Goal: Task Accomplishment & Management: Use online tool/utility

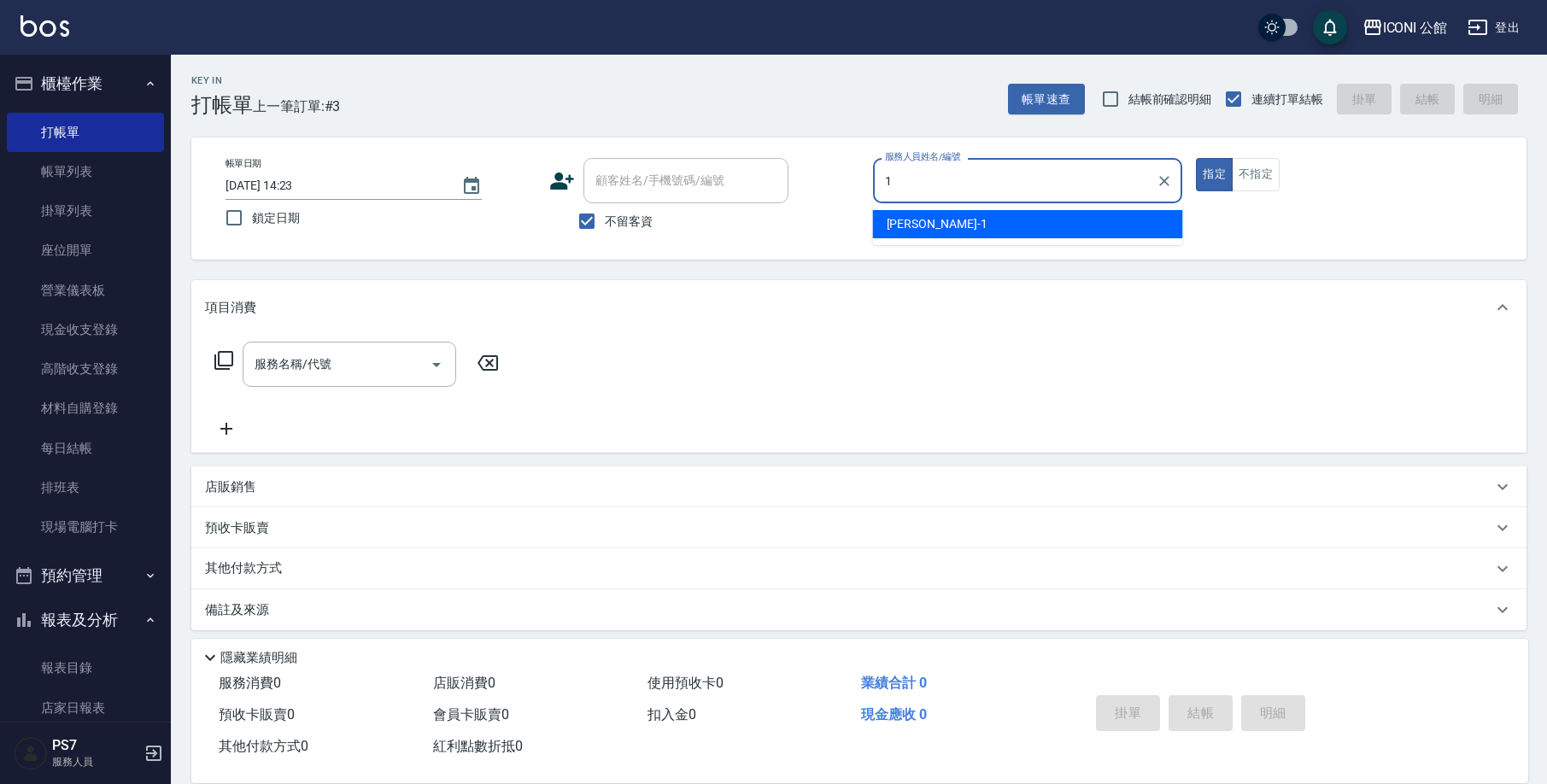
type input "[PERSON_NAME]-1"
type button "true"
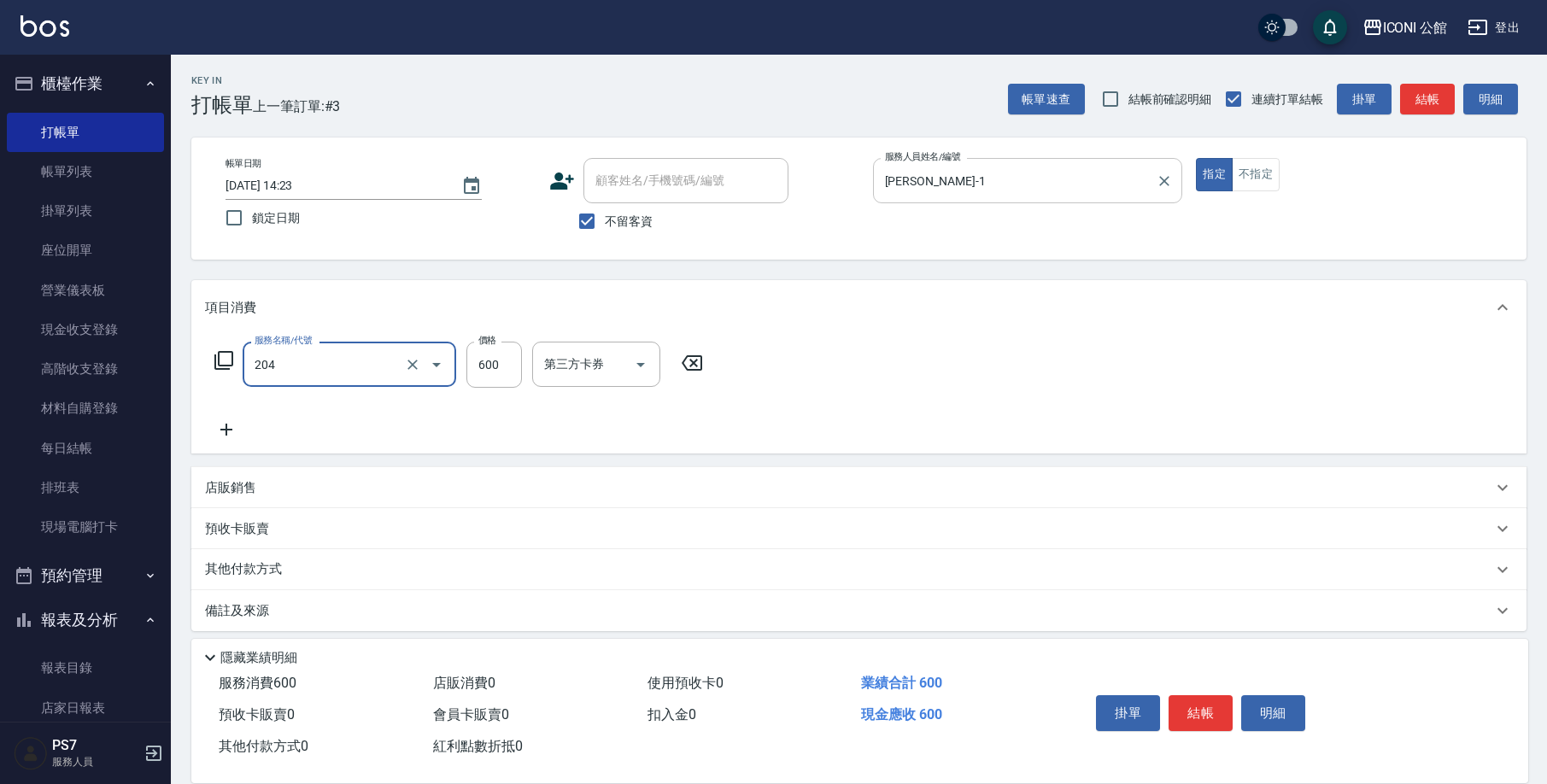
type input "指定洗+剪(204)"
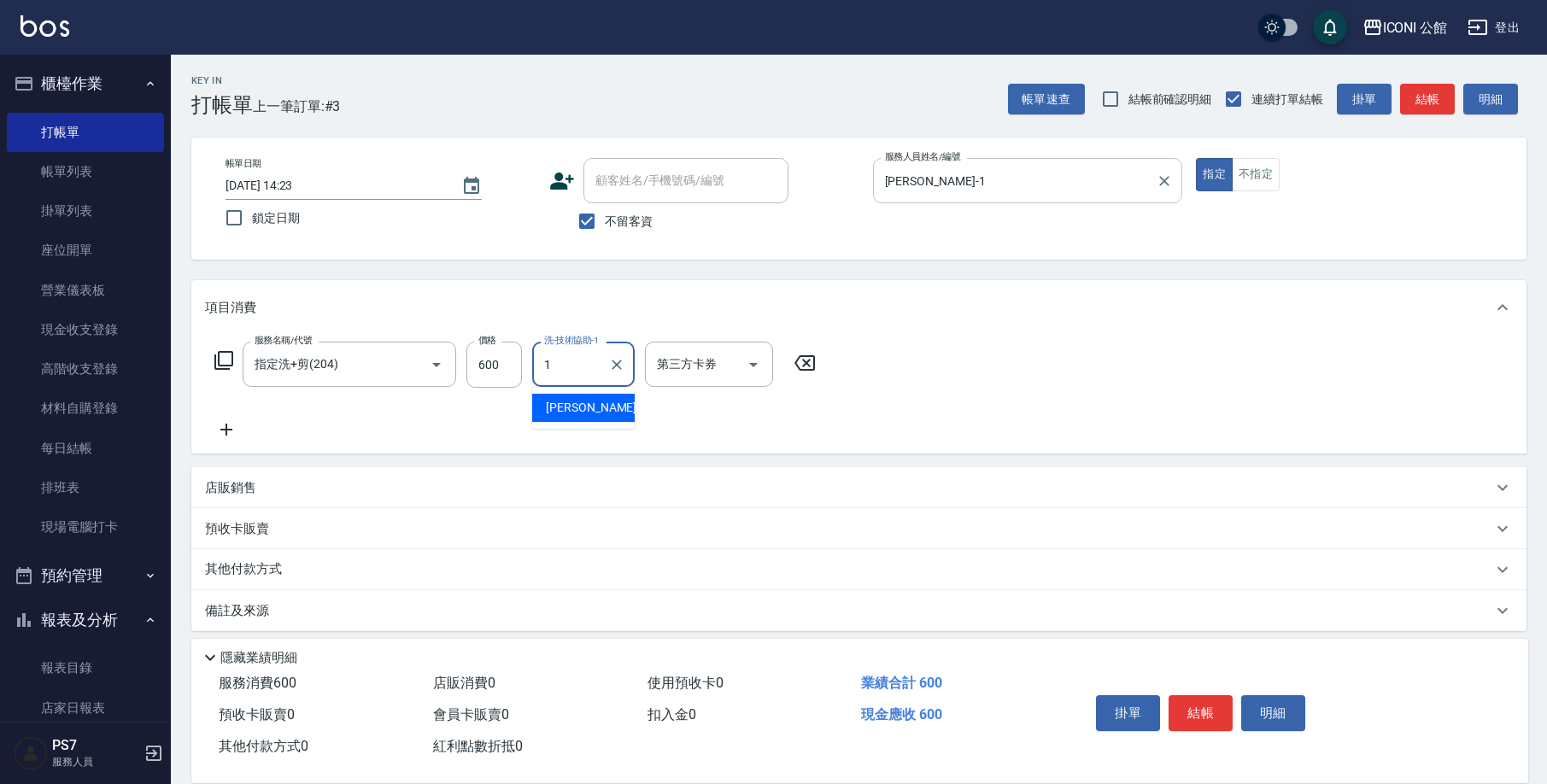
type input "[PERSON_NAME]-1"
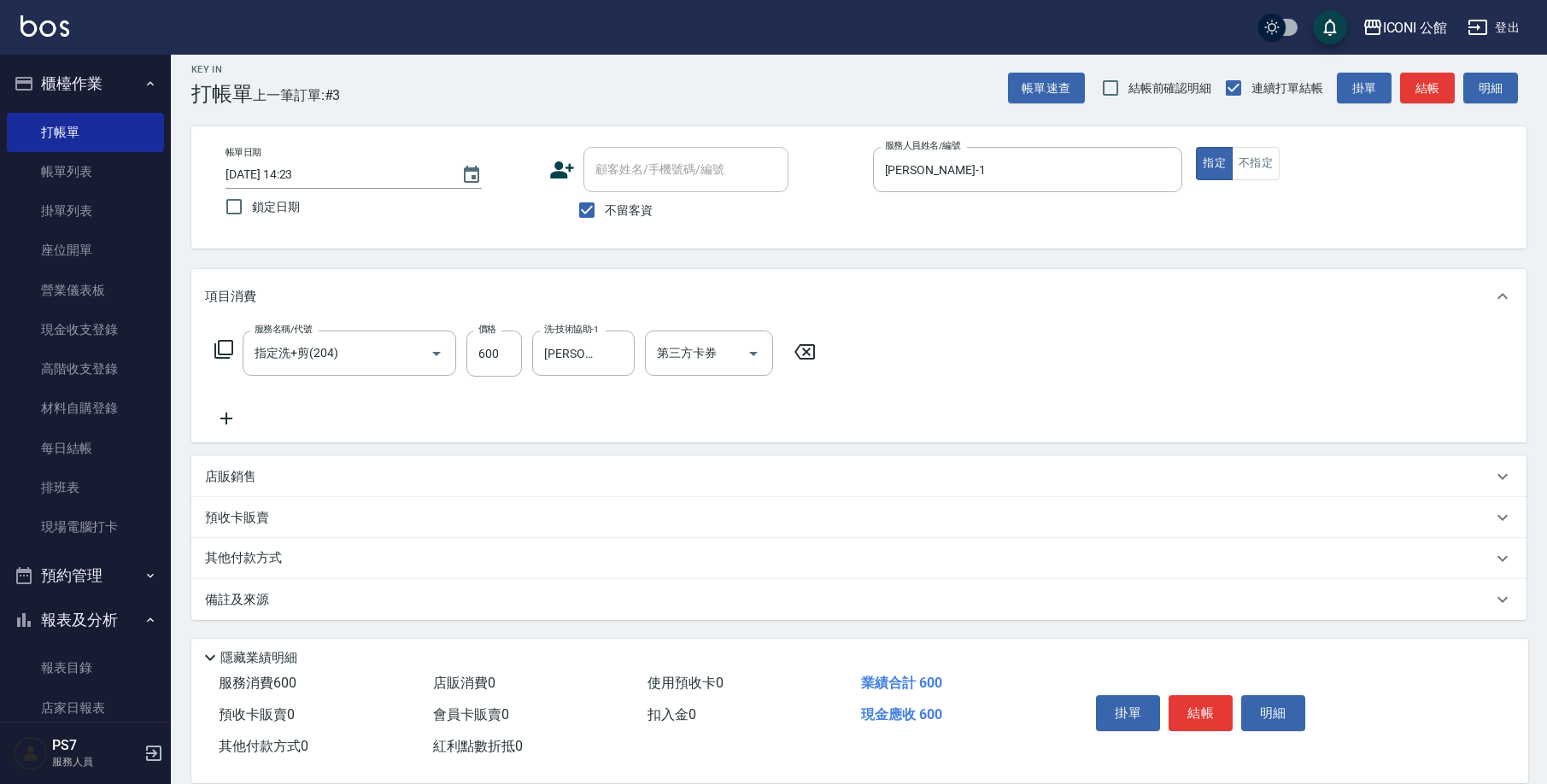
click at [290, 557] on div "其他付款方式" at bounding box center [849, 558] width 1287 height 19
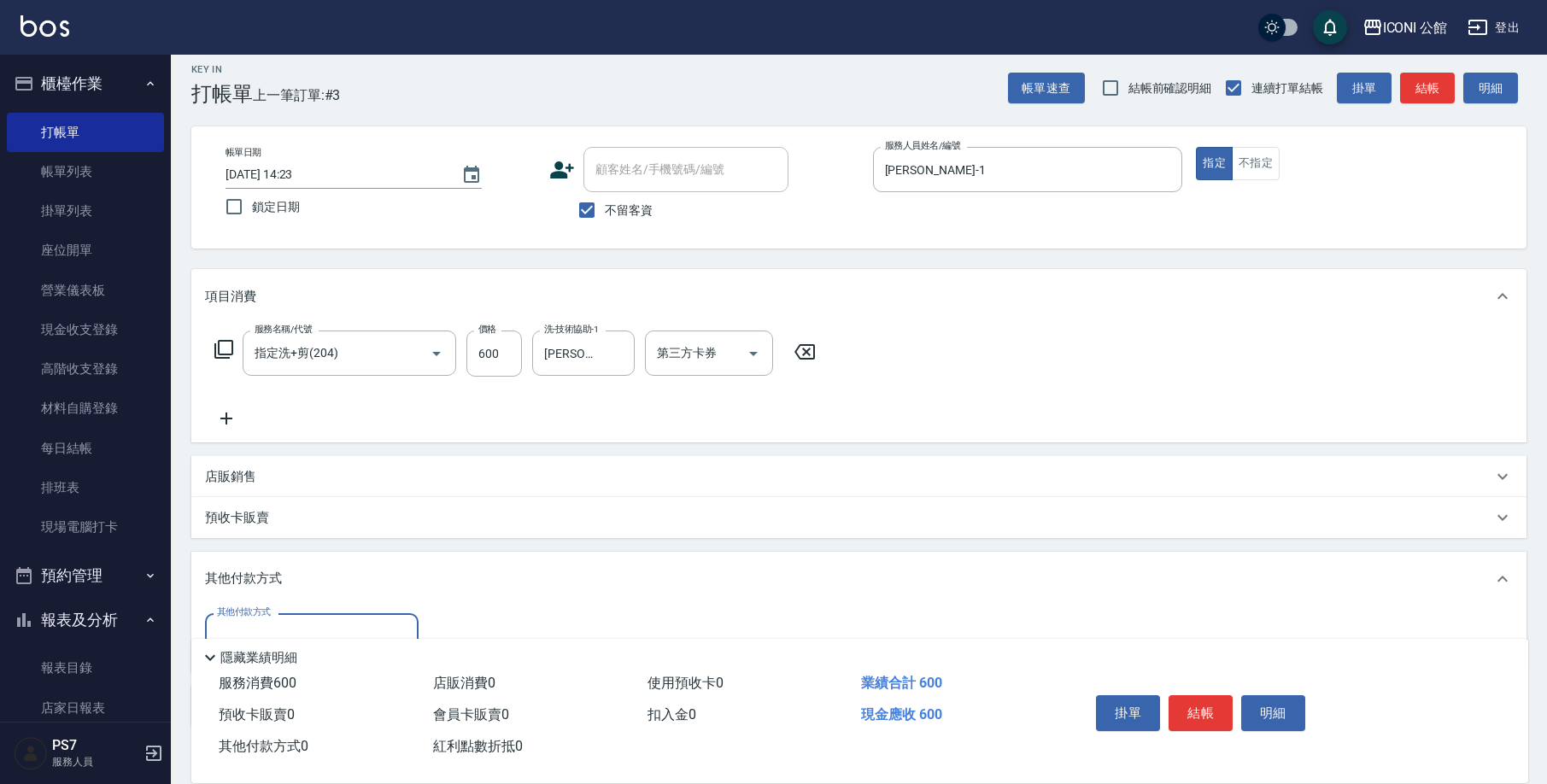
scroll to position [46, 0]
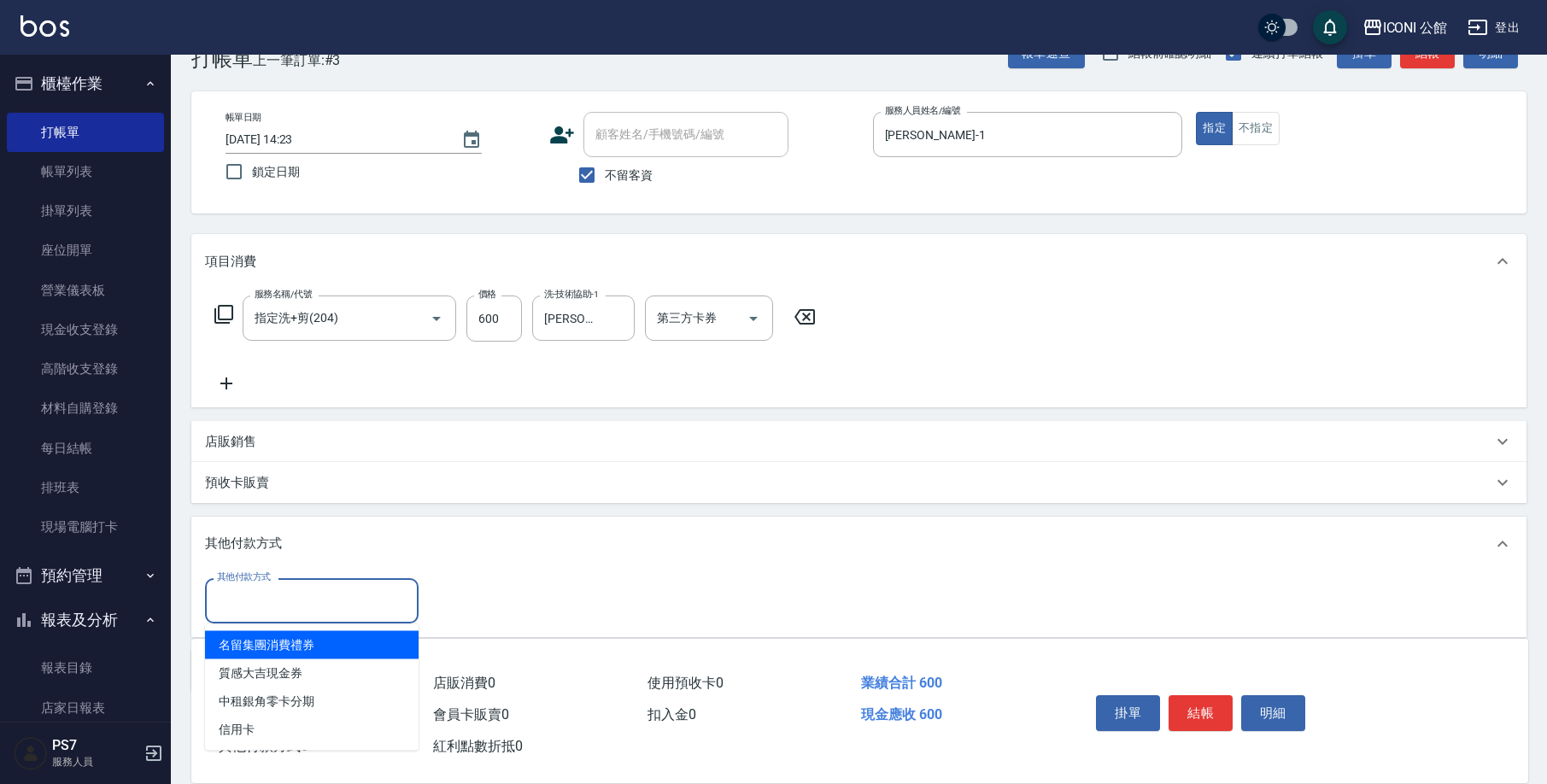
click at [260, 592] on input "其他付款方式" at bounding box center [312, 601] width 198 height 30
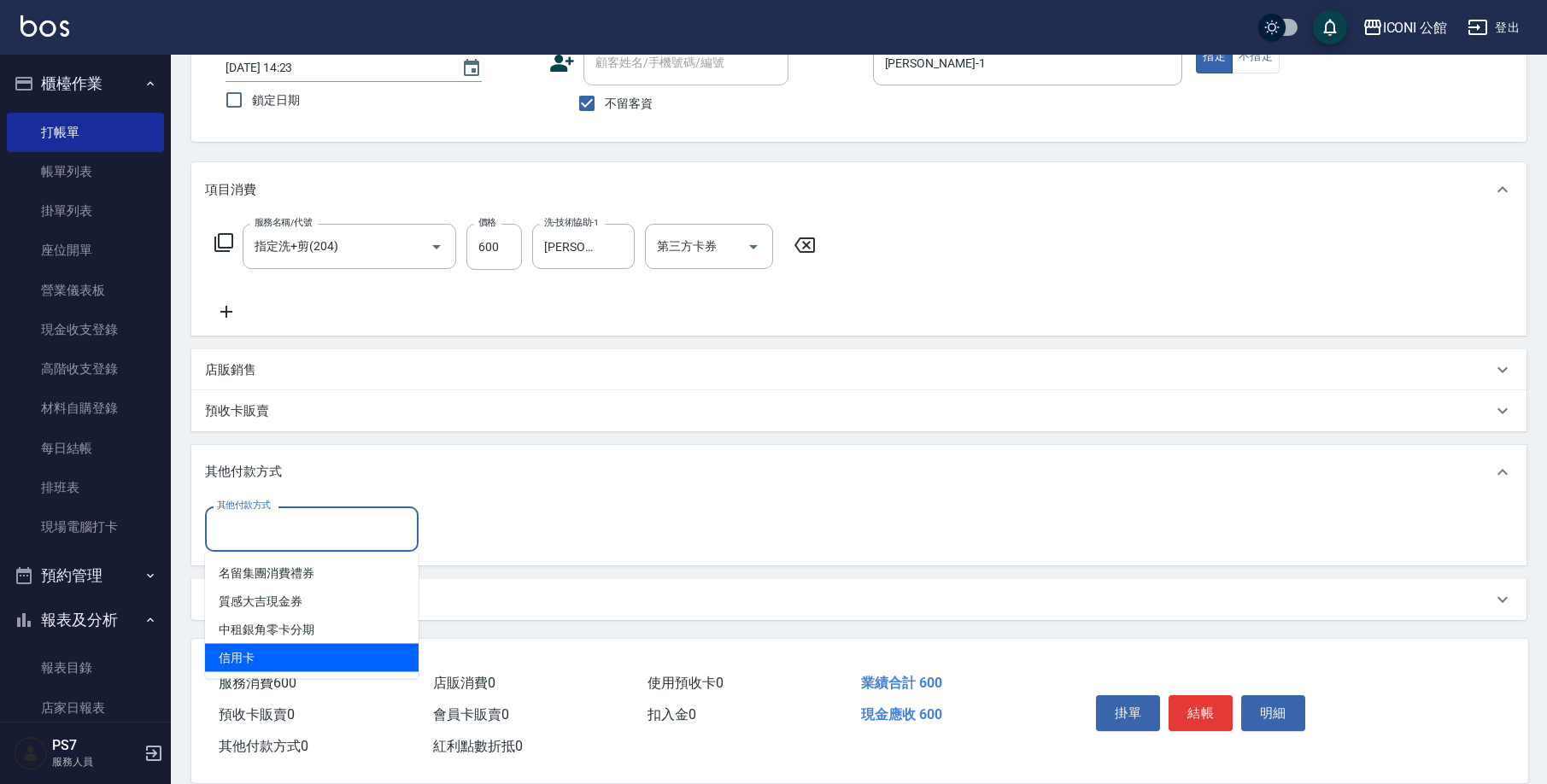
click at [273, 654] on span "信用卡" at bounding box center [312, 658] width 214 height 28
type input "信用卡"
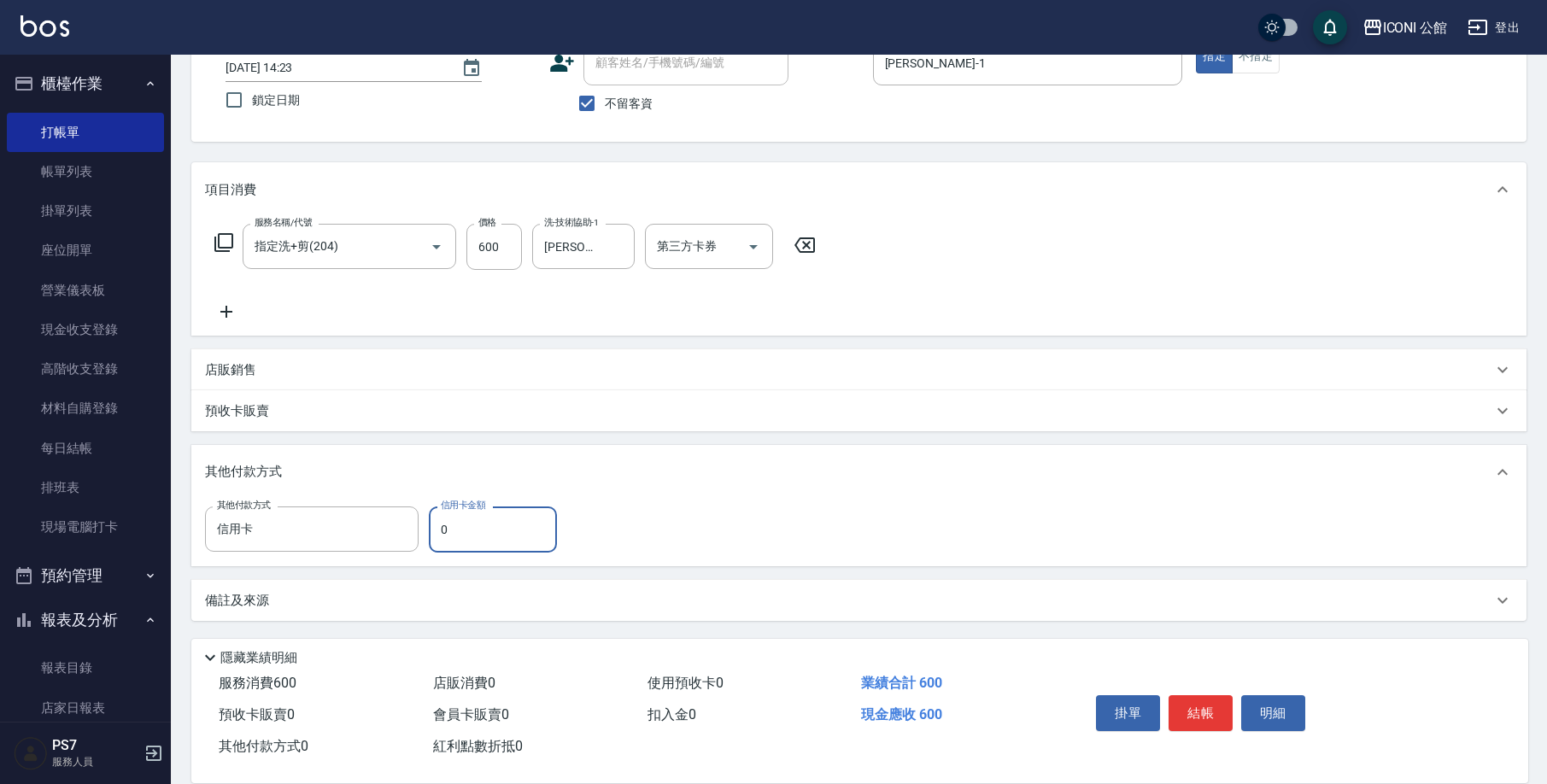
click at [482, 537] on input "0" at bounding box center [493, 529] width 129 height 46
type input "600"
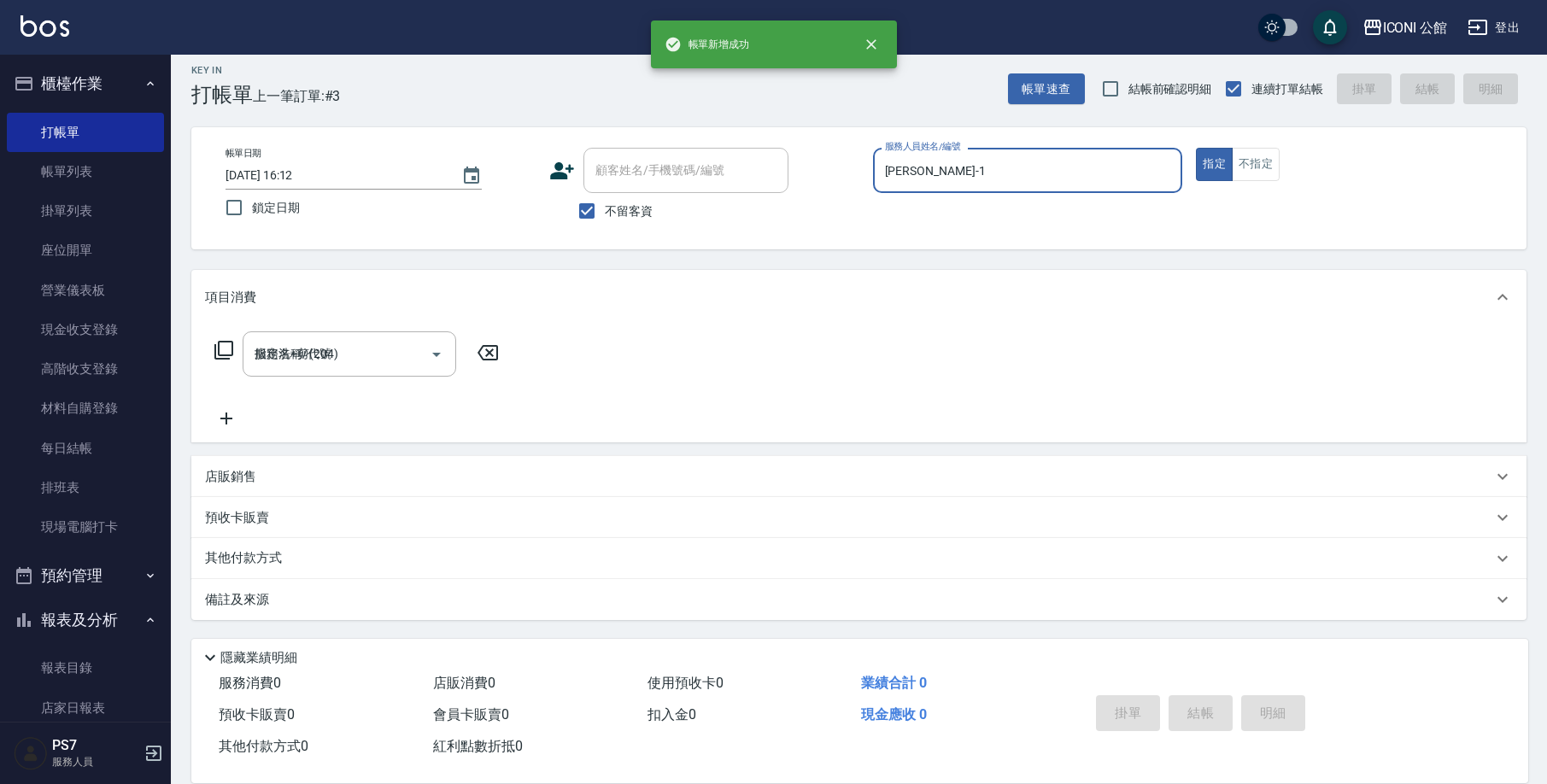
type input "[DATE] 16:12"
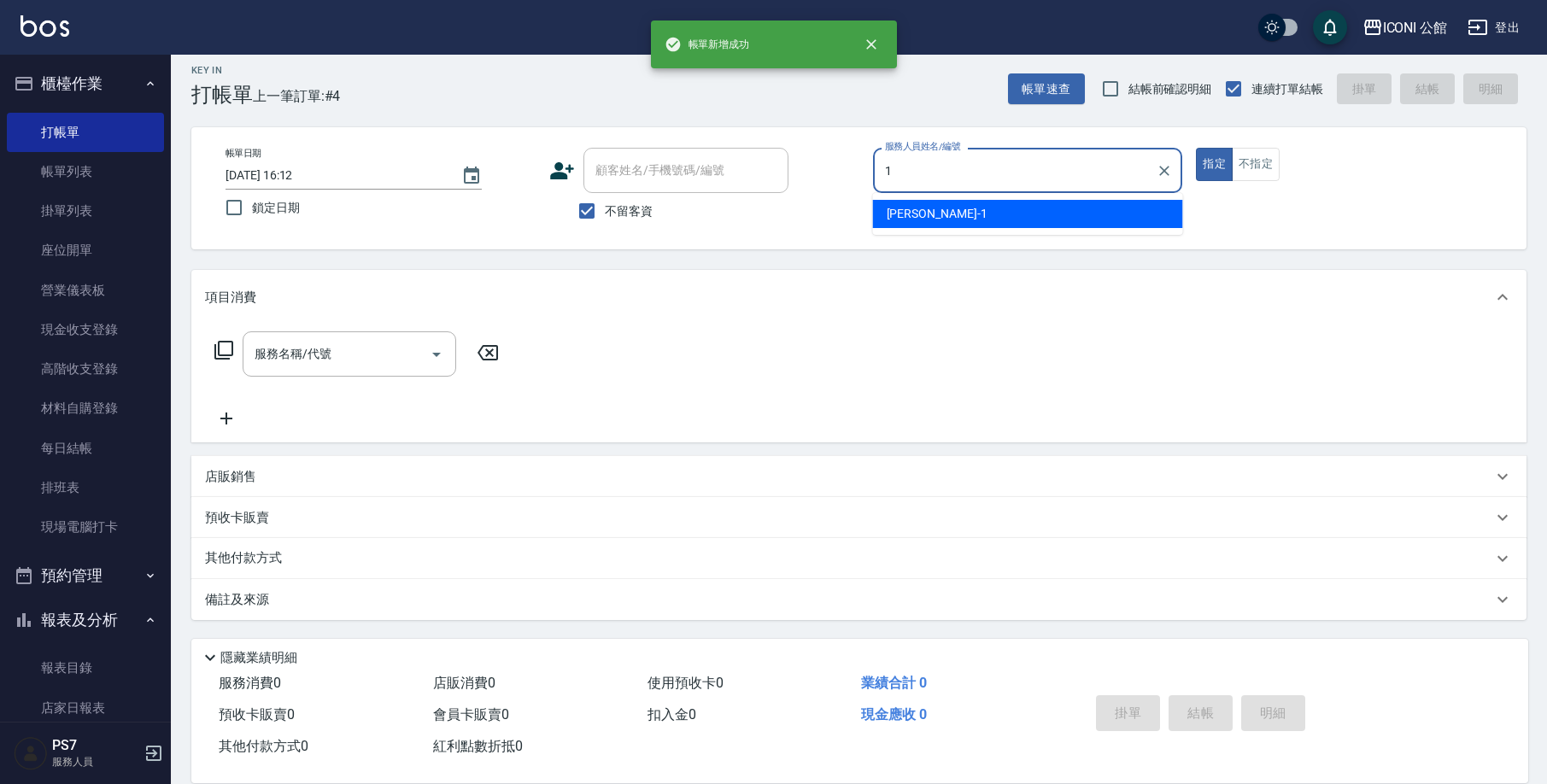
type input "[PERSON_NAME]-1"
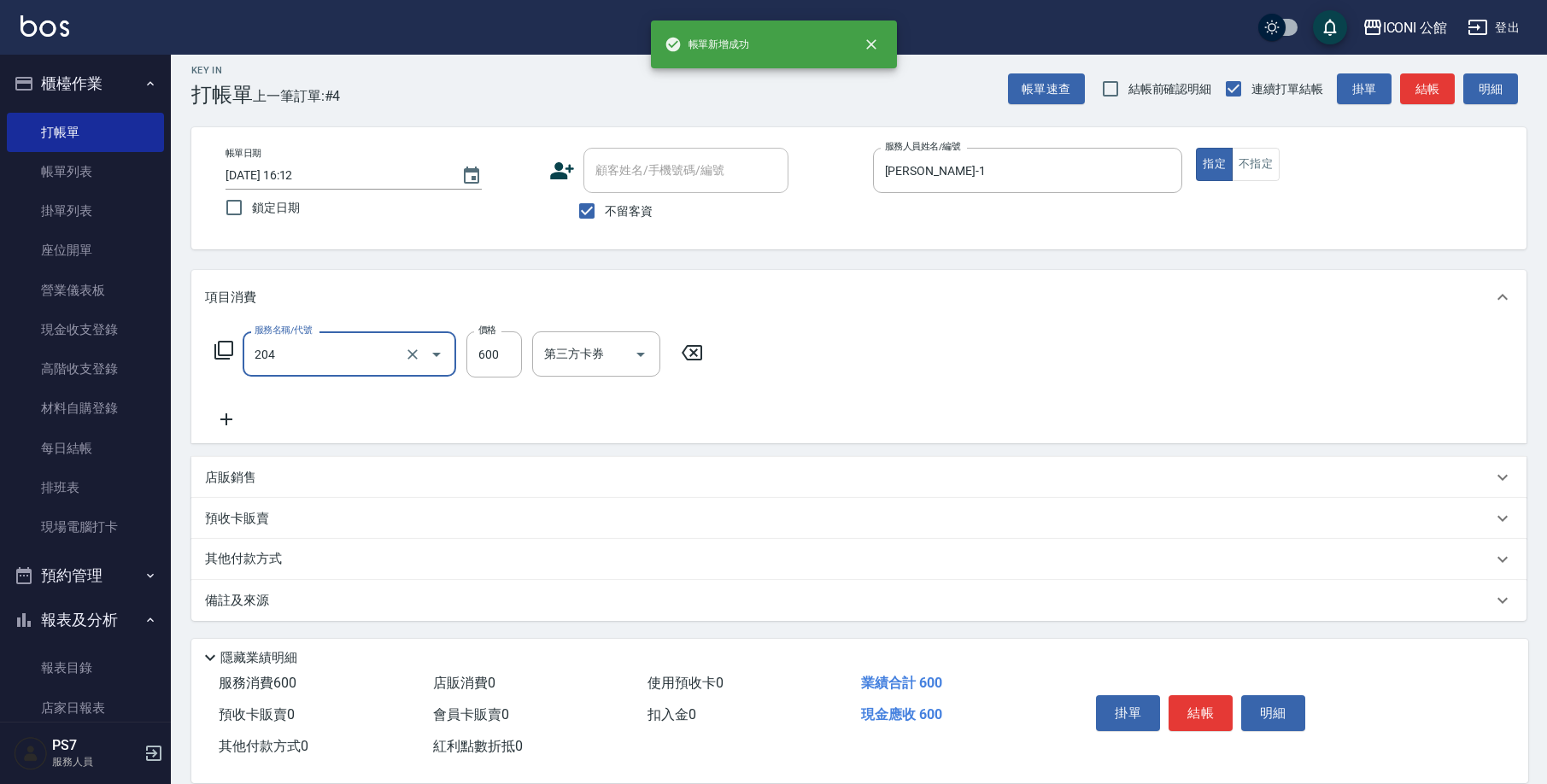
type input "指定洗+剪(204)"
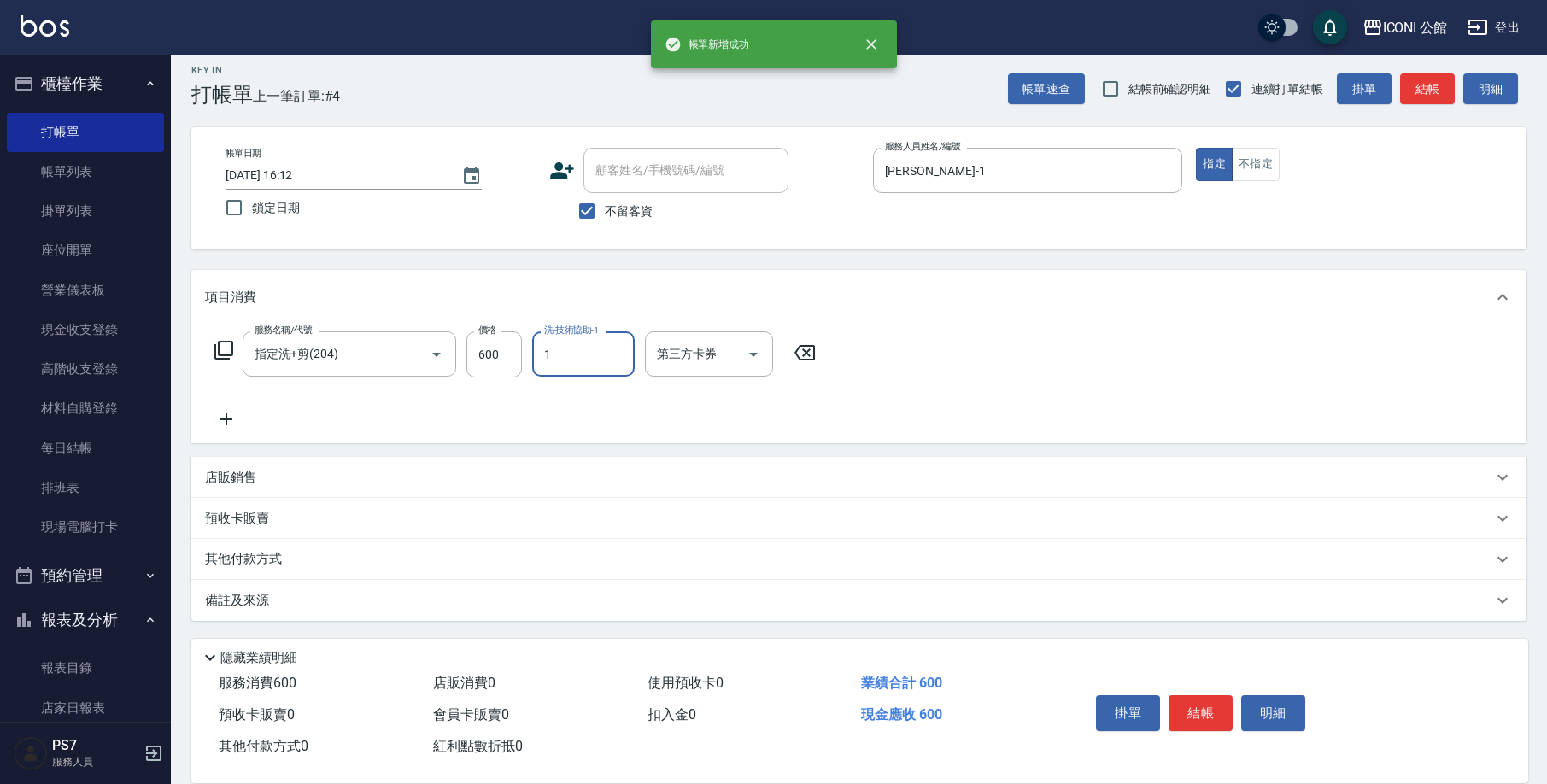
type input "[PERSON_NAME]-1"
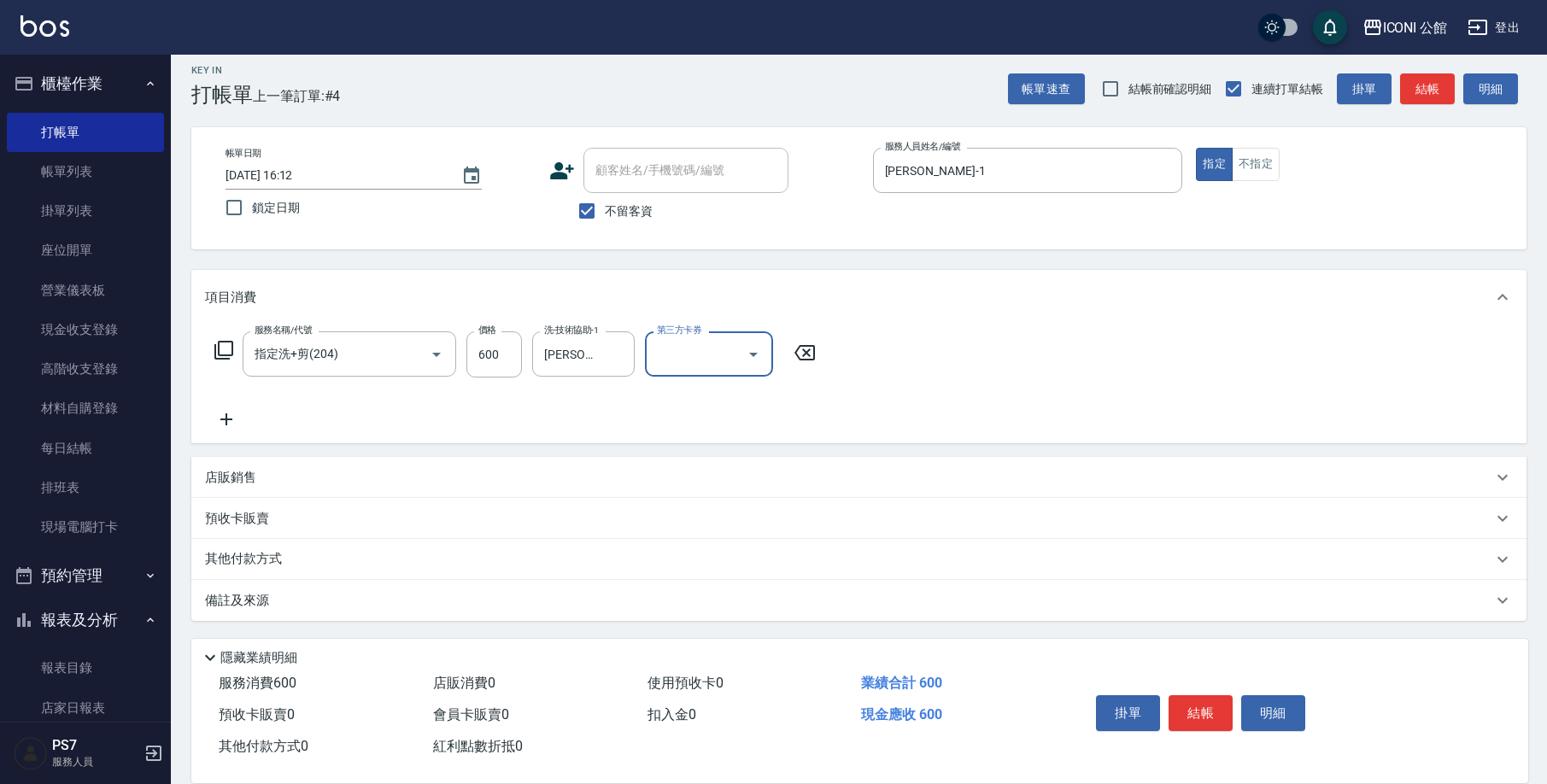
click at [340, 557] on div "其他付款方式" at bounding box center [849, 559] width 1287 height 19
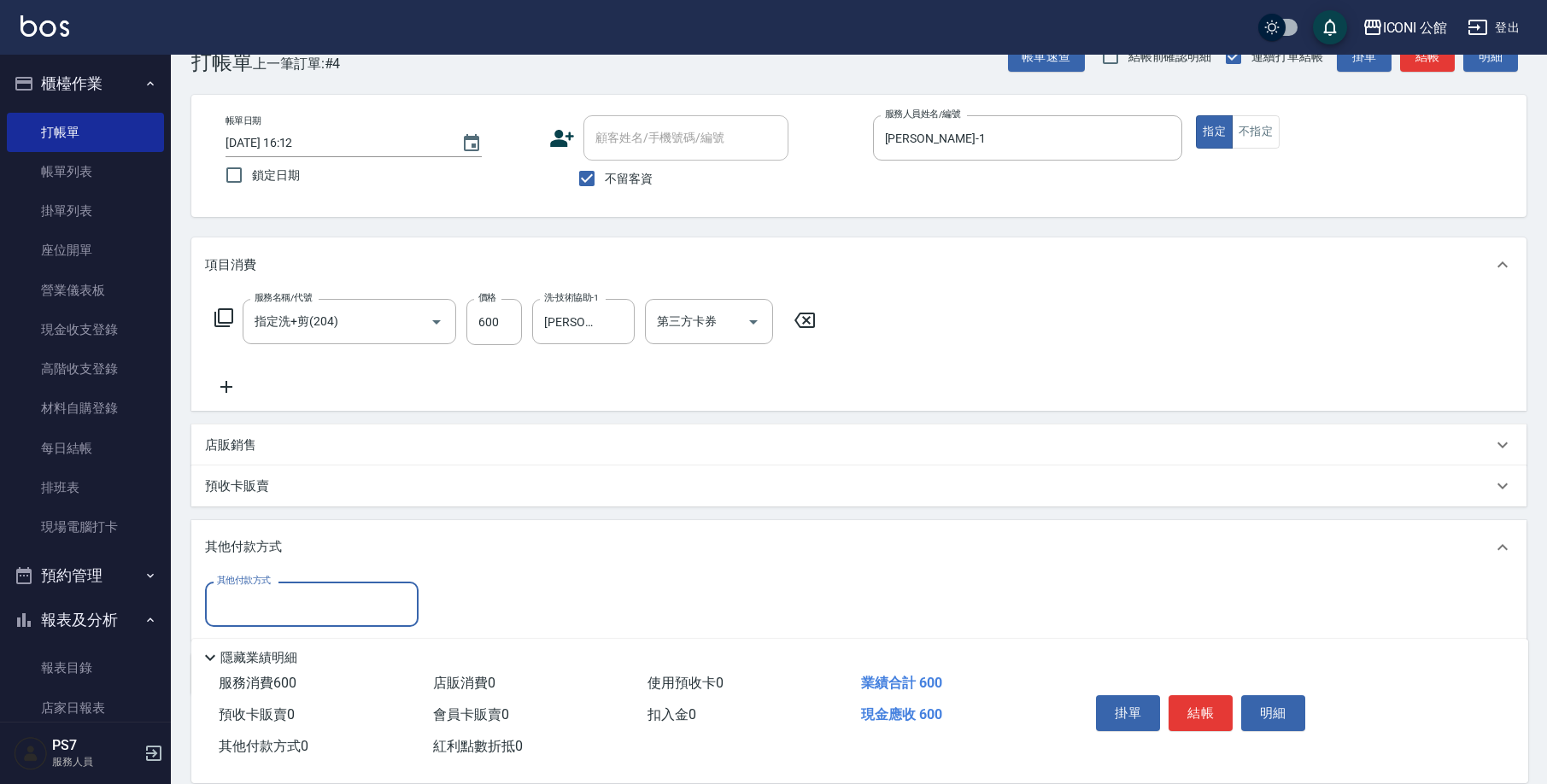
scroll to position [0, 0]
click at [285, 596] on input "其他付款方式" at bounding box center [312, 604] width 198 height 30
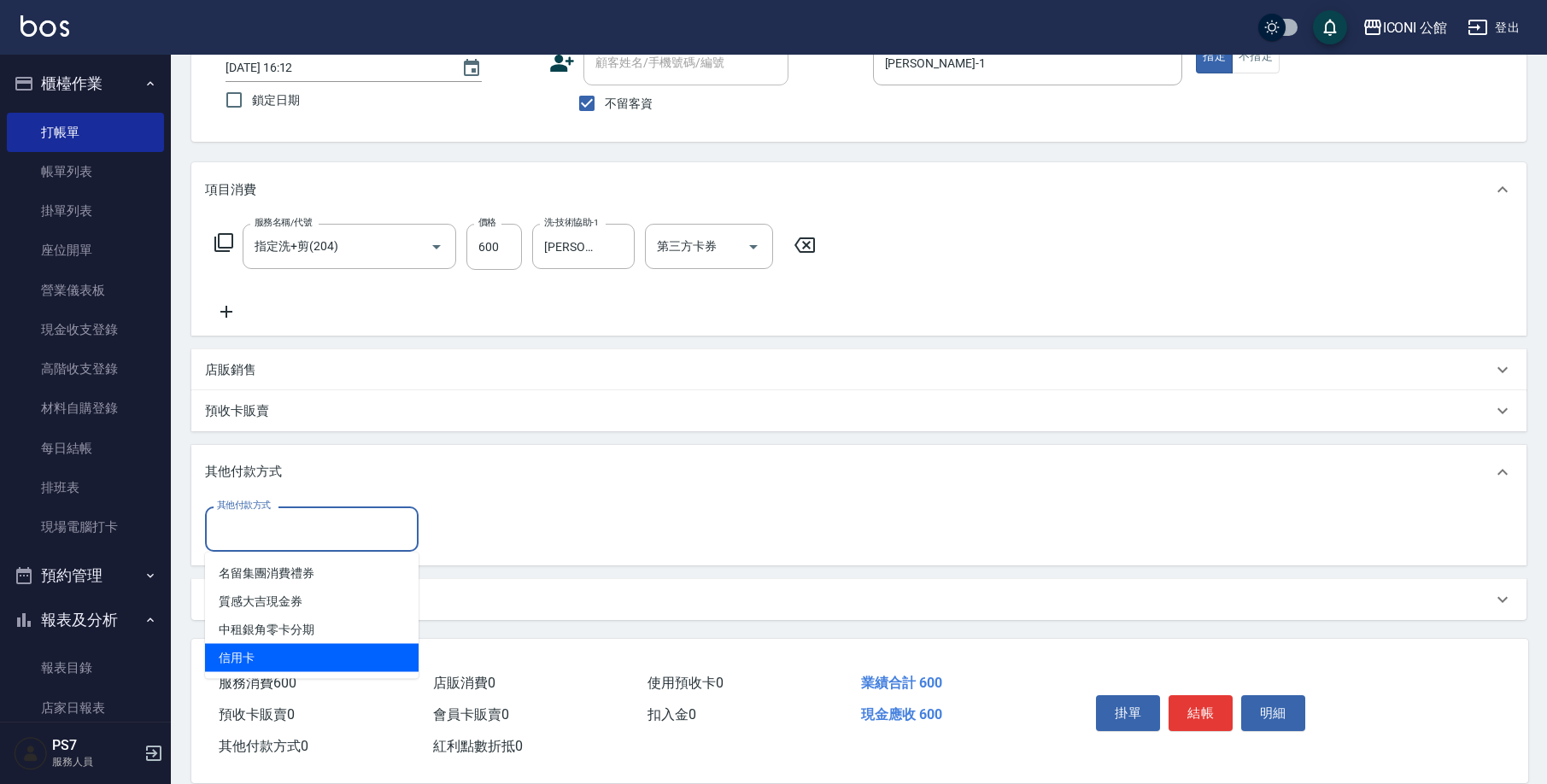
click at [274, 654] on span "信用卡" at bounding box center [312, 658] width 214 height 28
type input "信用卡"
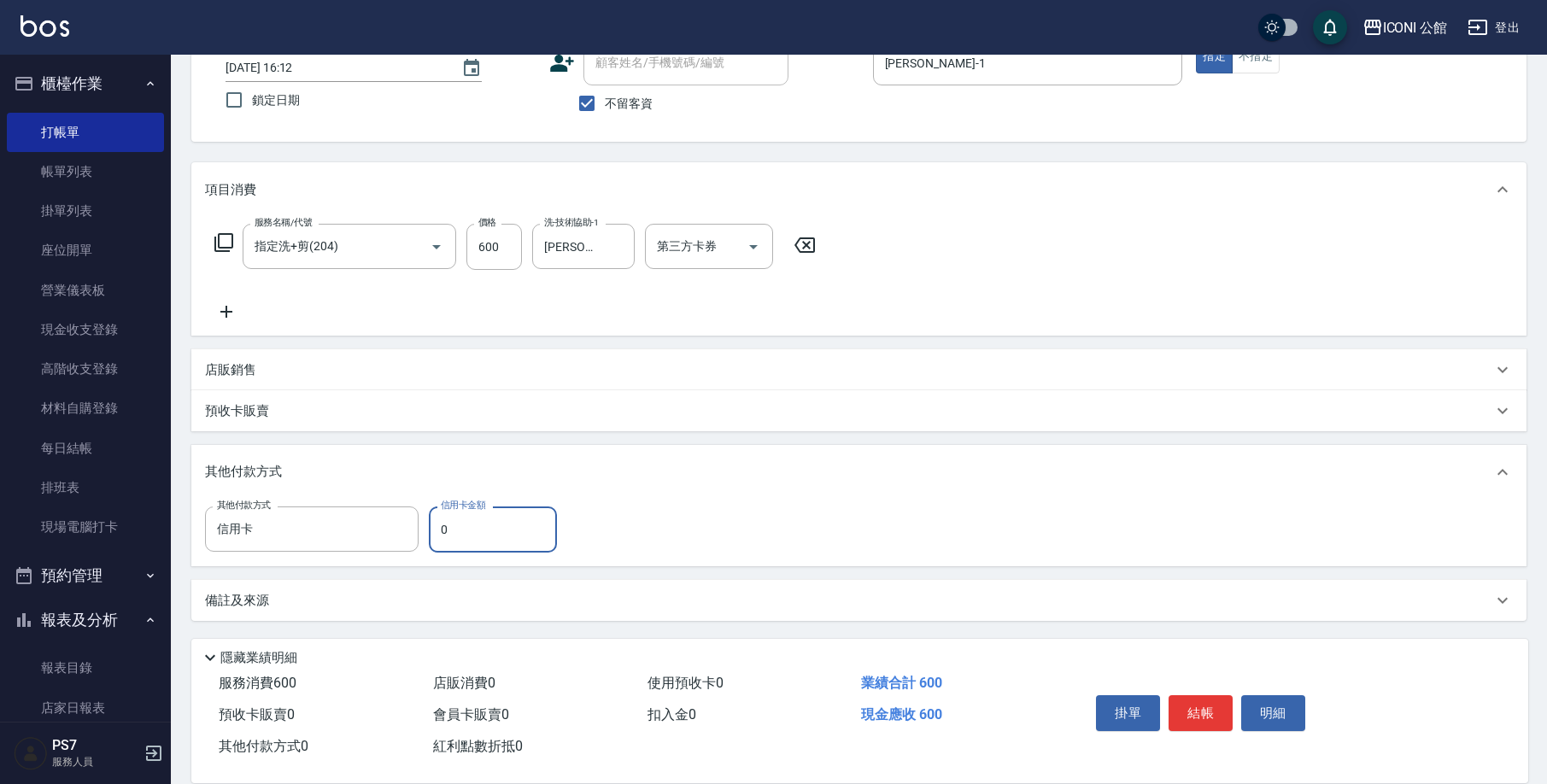
click at [473, 523] on input "0" at bounding box center [493, 529] width 129 height 46
type input "600"
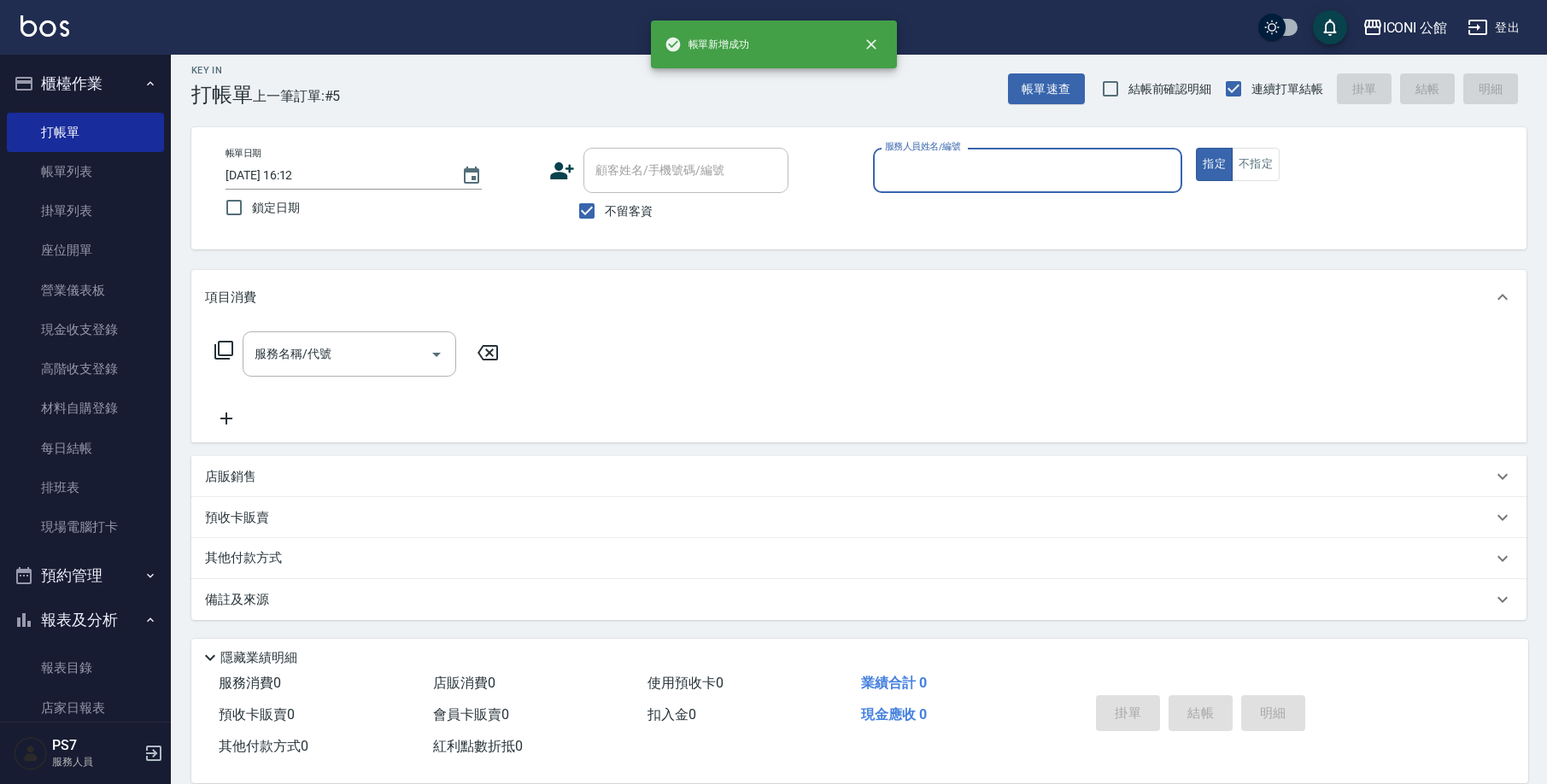
scroll to position [10, 0]
type input "[PERSON_NAME]-1"
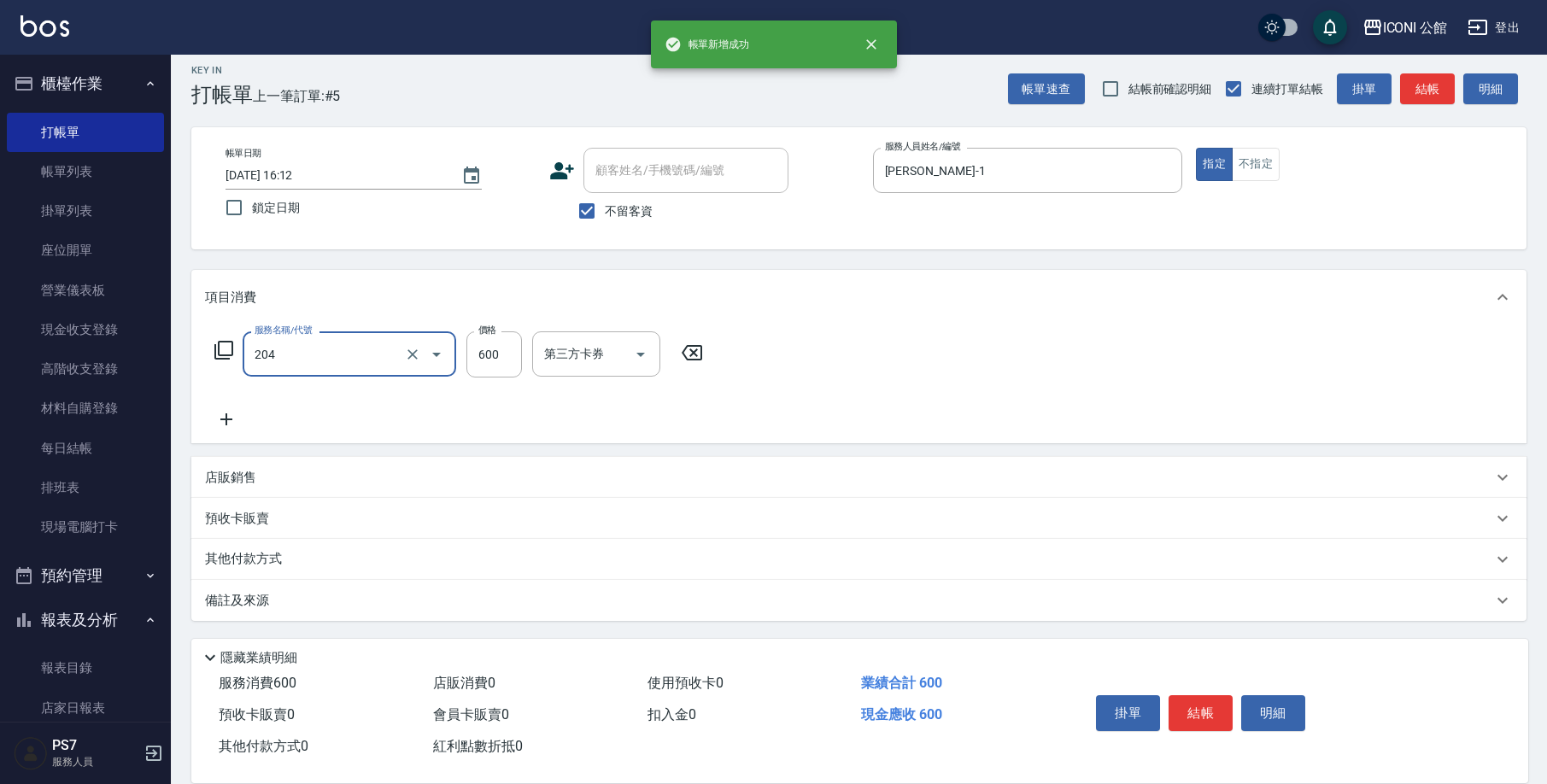
type input "指定洗+剪(204)"
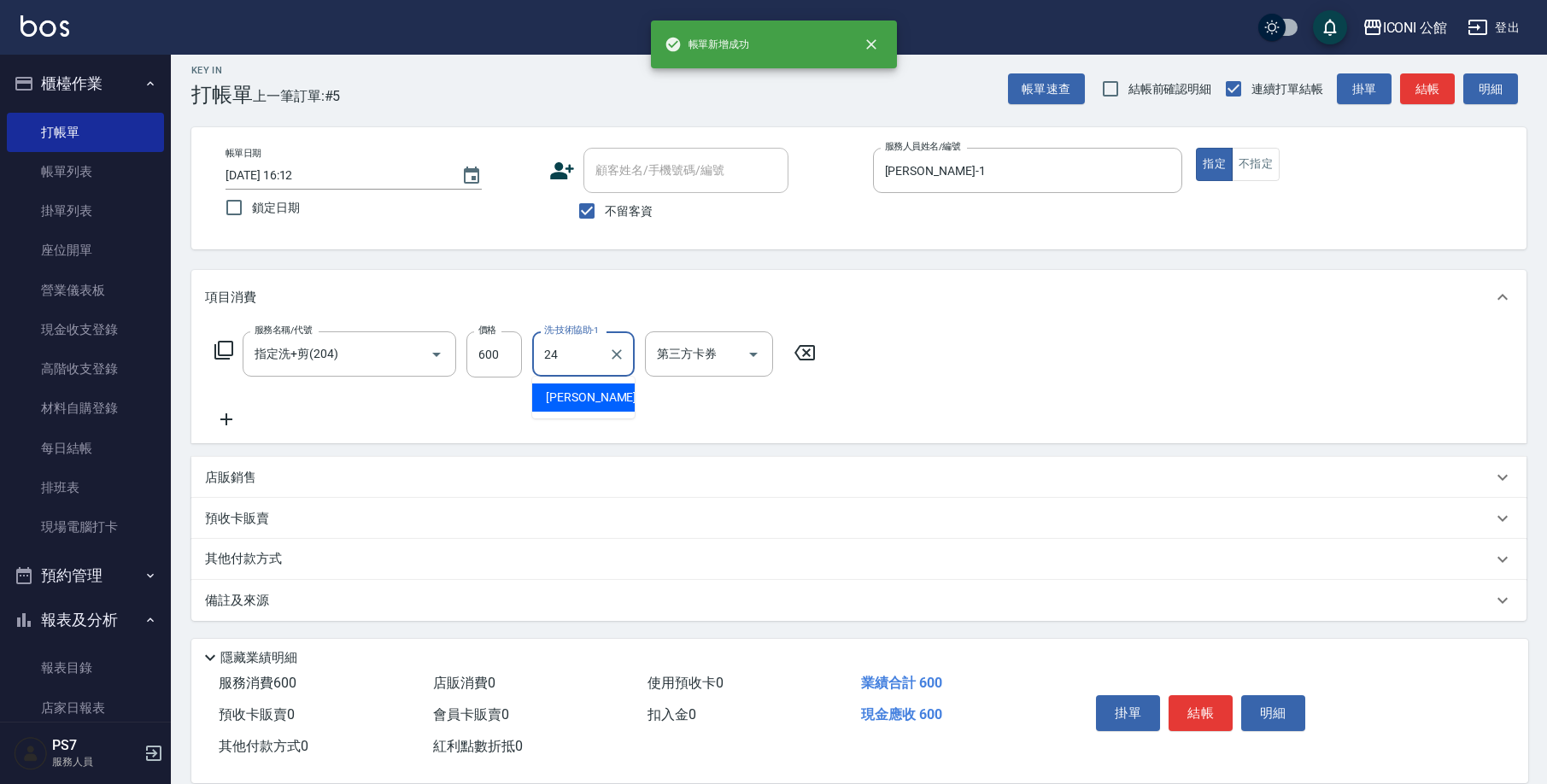
type input "[PERSON_NAME]-24"
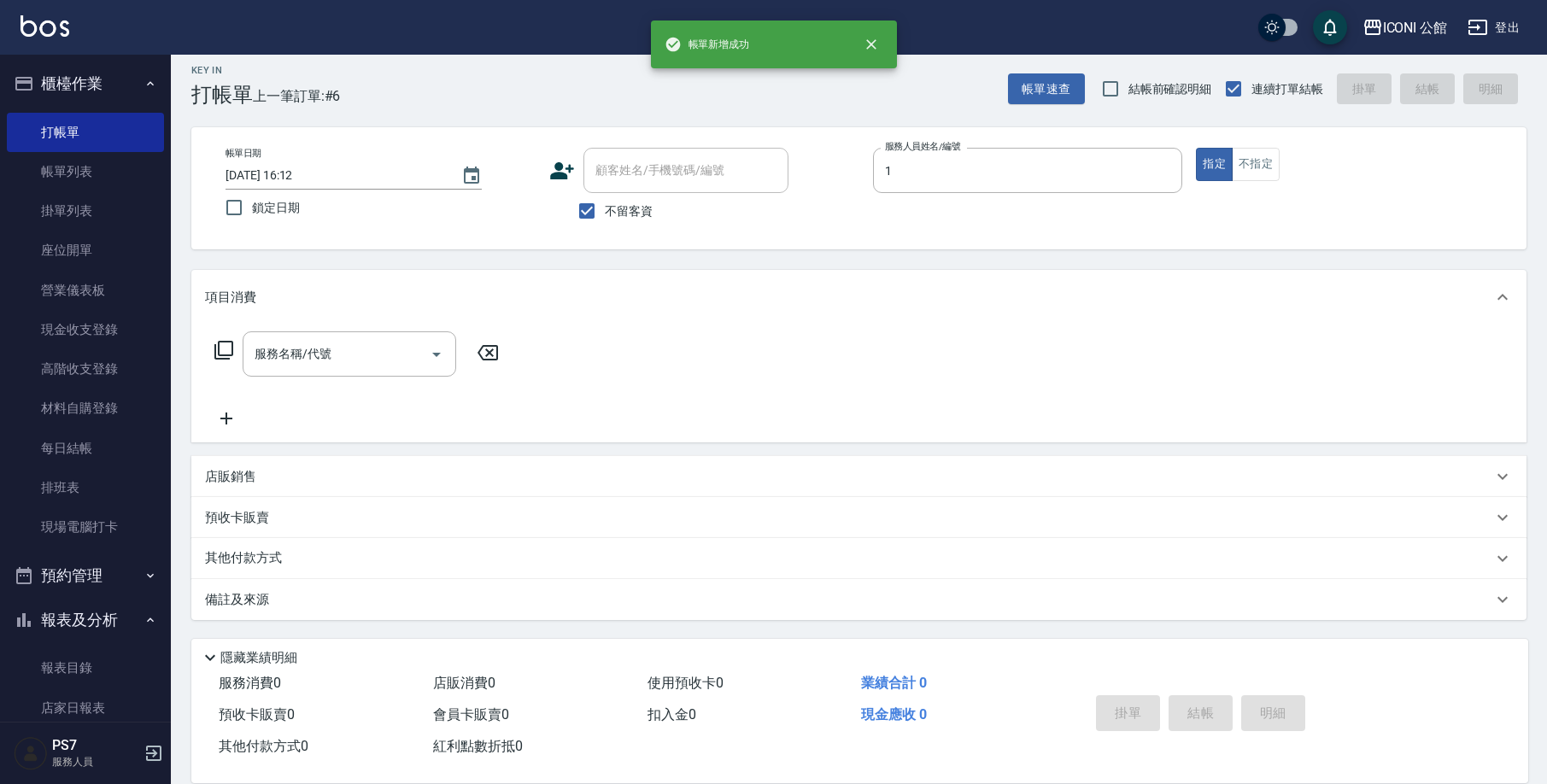
type input "[PERSON_NAME]-1"
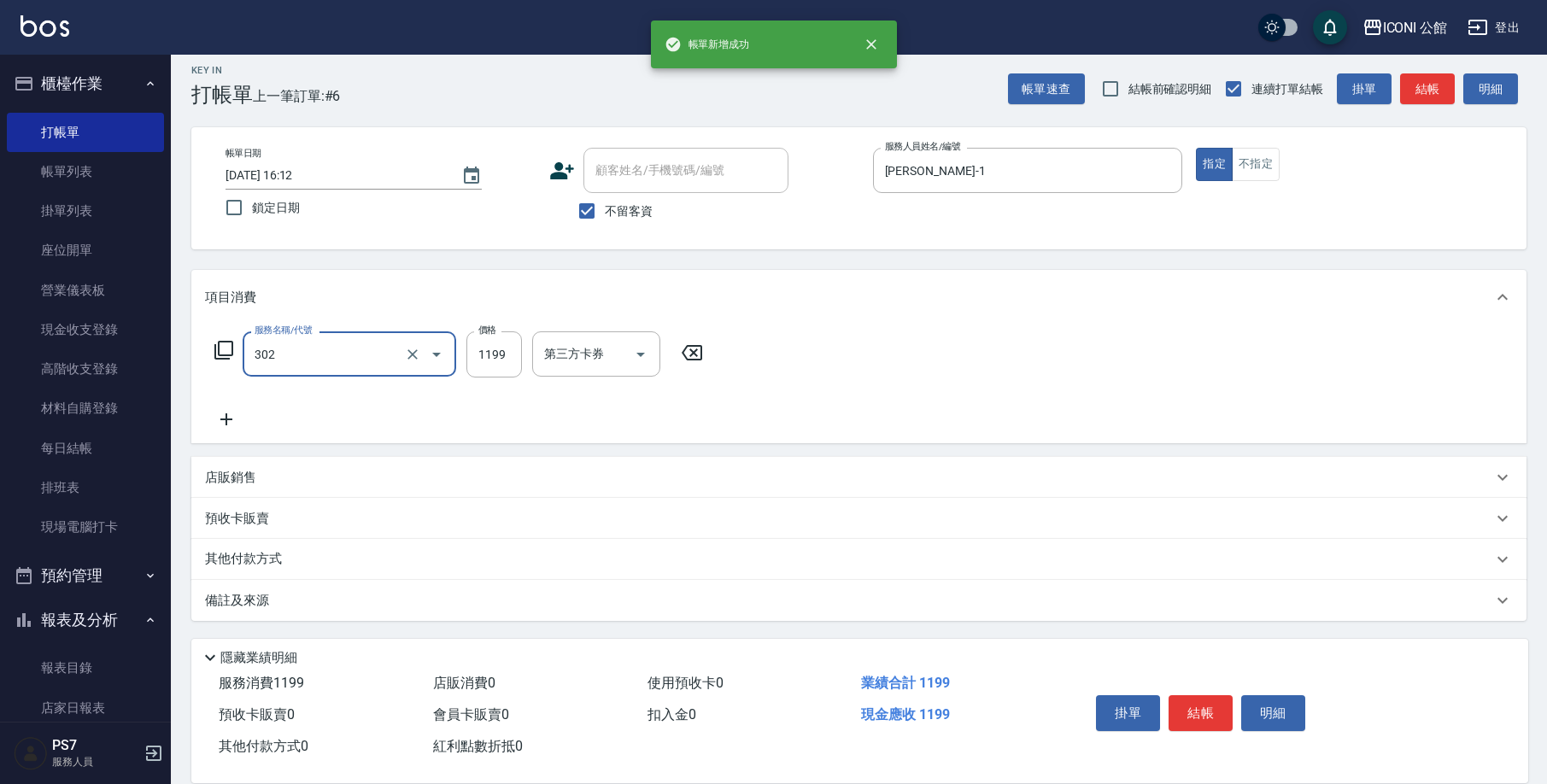
type input "設計燙髮(302)"
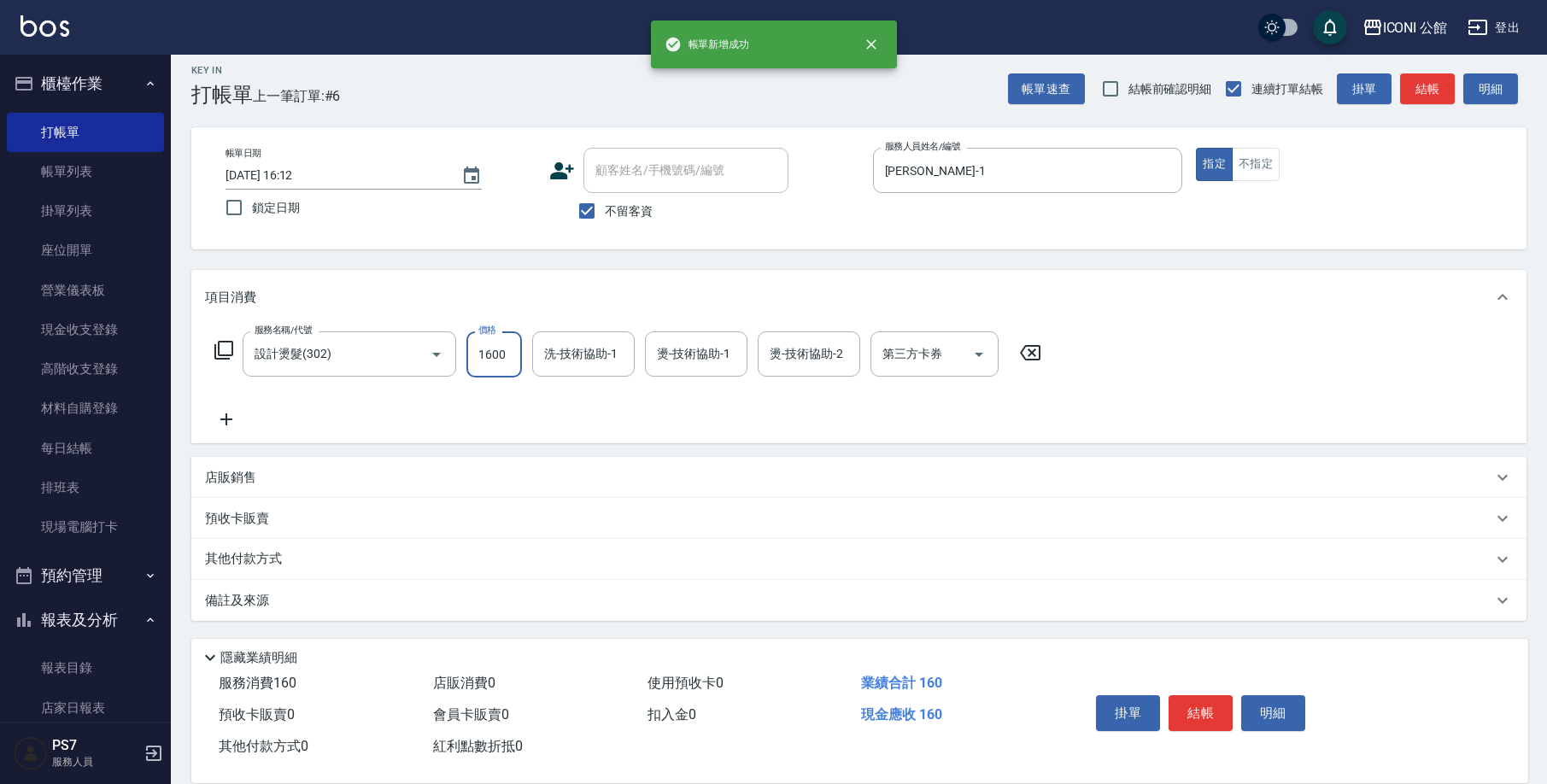
type input "1600"
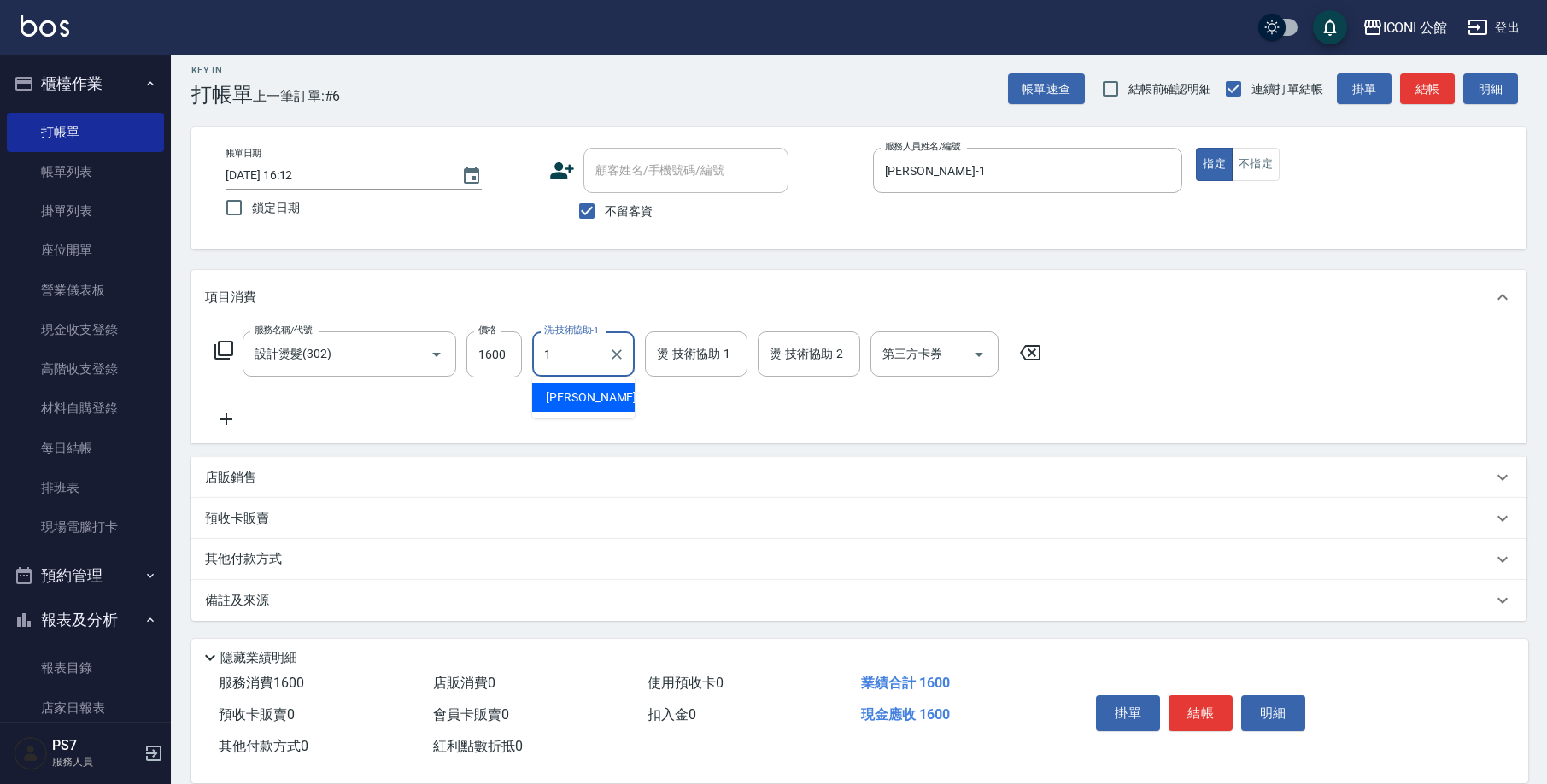
type input "[PERSON_NAME]-1"
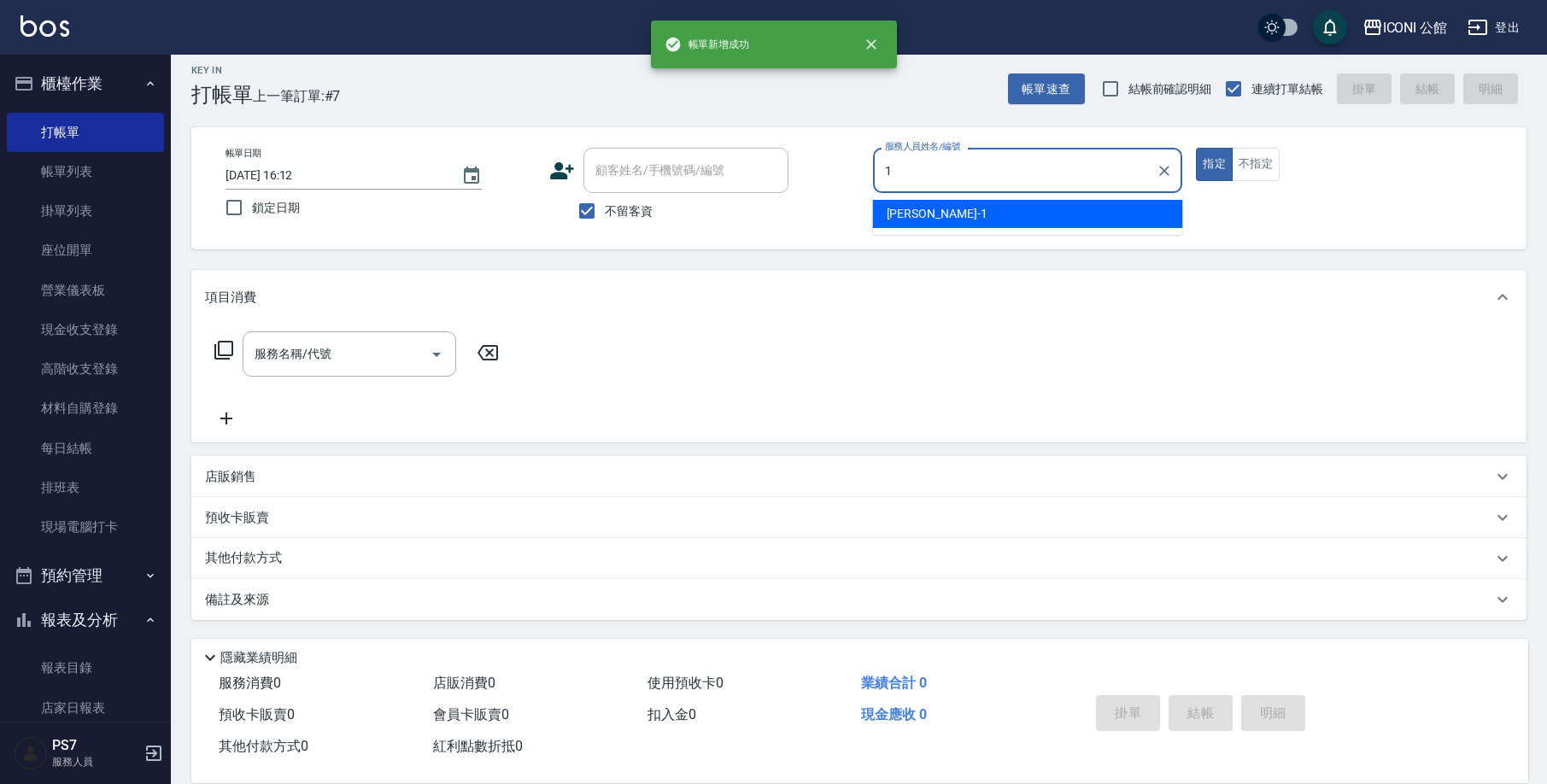
type input "[PERSON_NAME]-1"
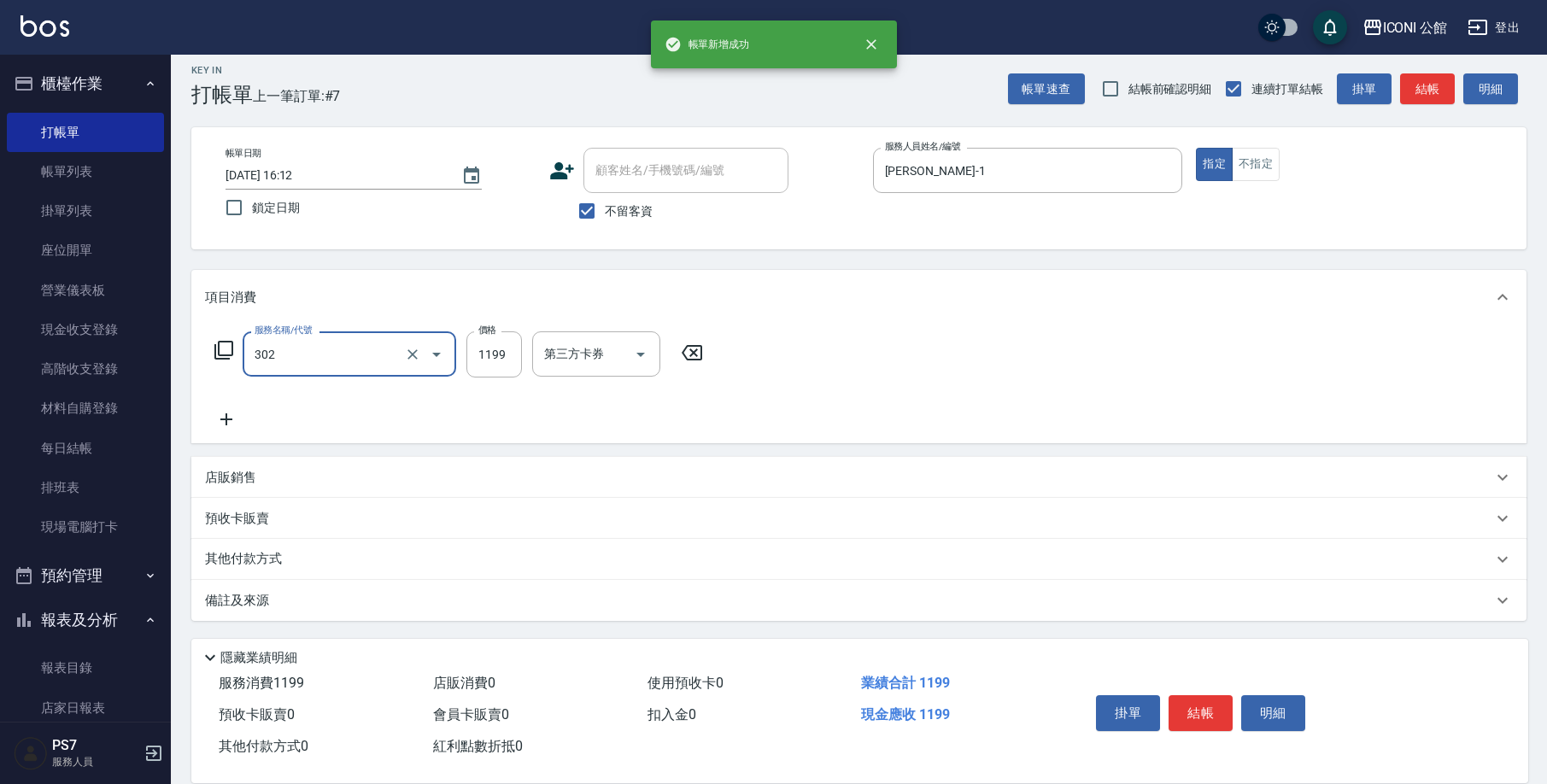
type input "設計燙髮(302)"
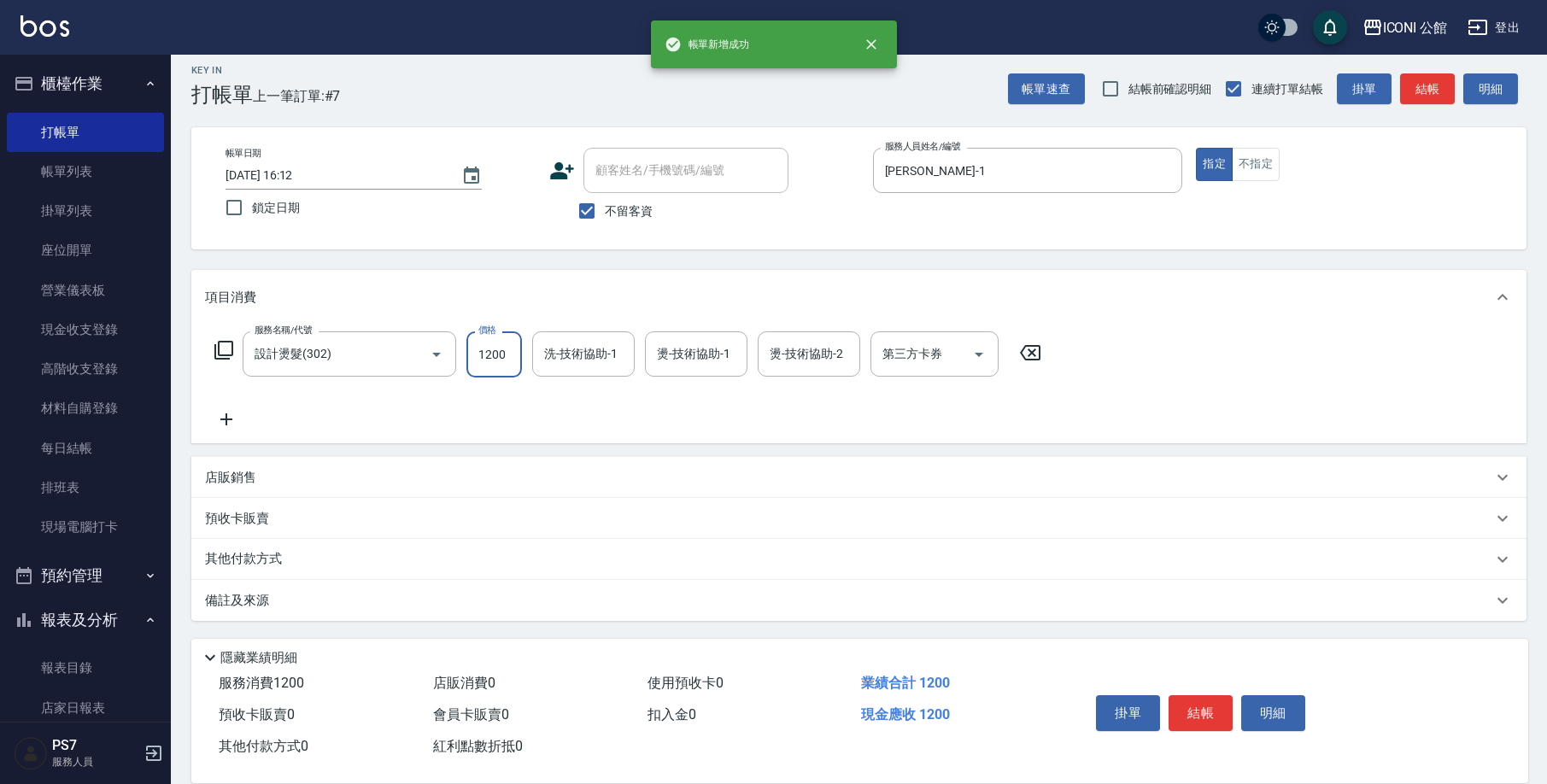
type input "1200"
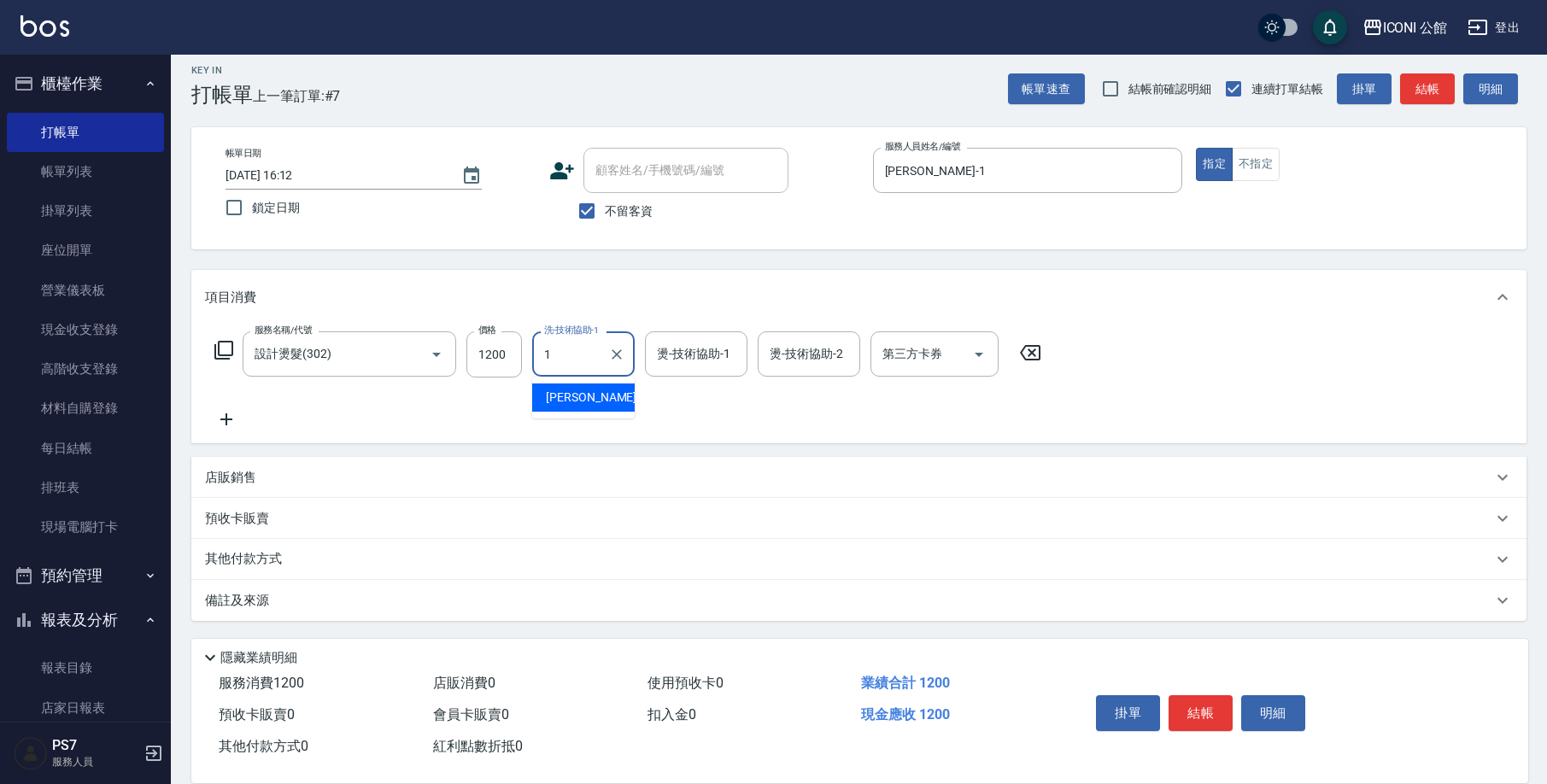
type input "[PERSON_NAME]-1"
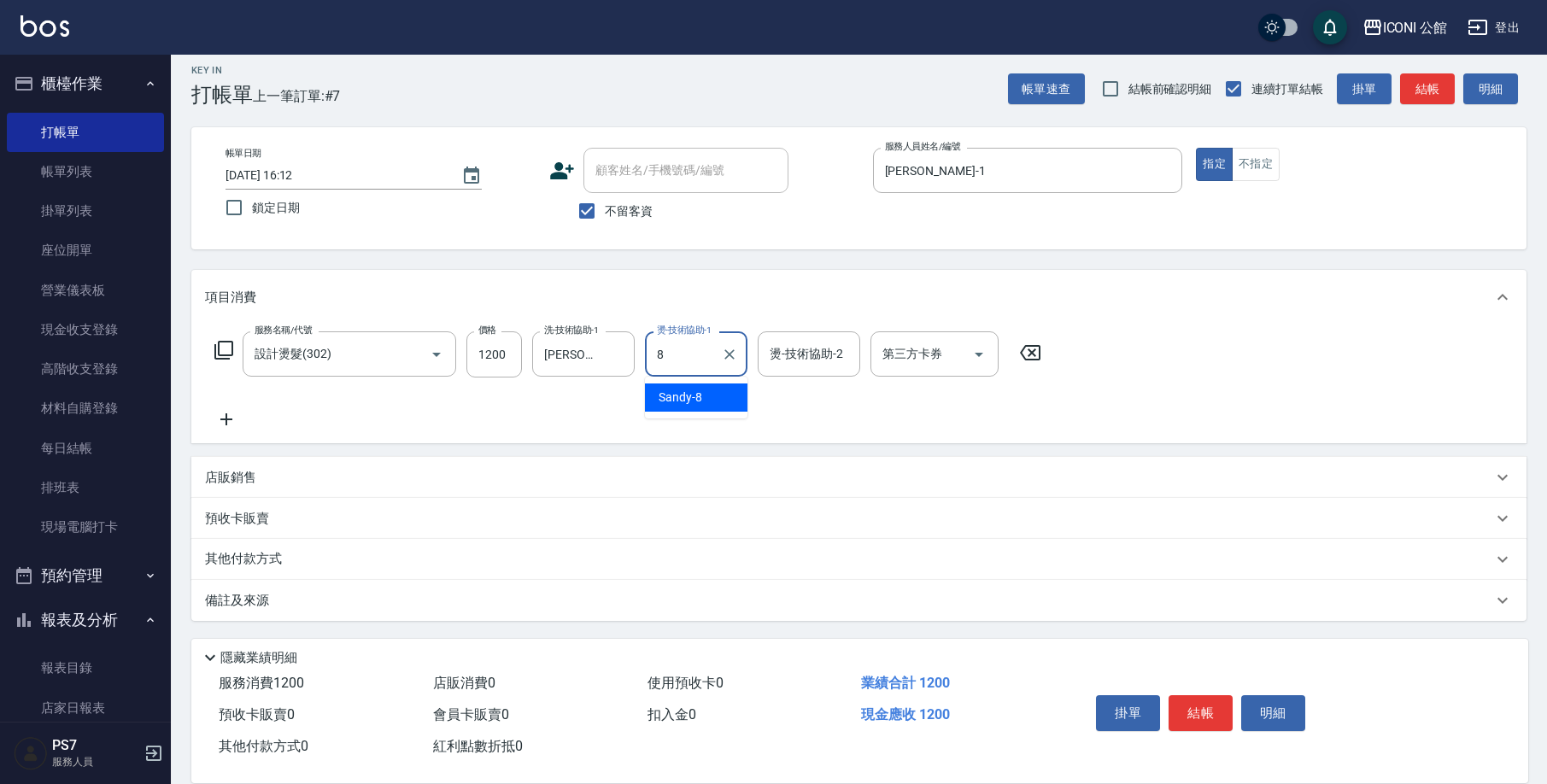
type input "Sandy-8"
type input "[PERSON_NAME]-1"
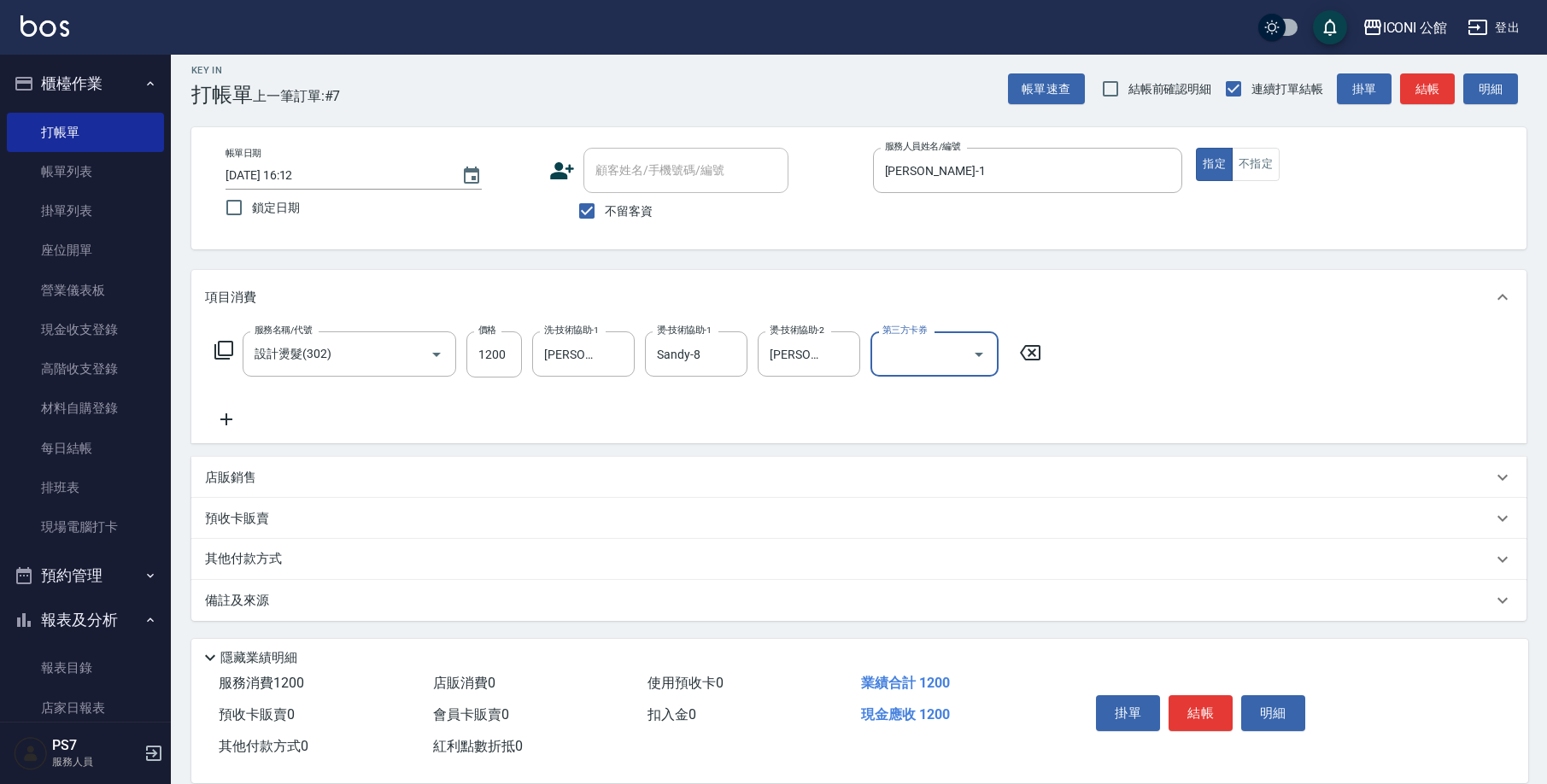
click at [256, 557] on p "其他付款方式" at bounding box center [248, 559] width 85 height 19
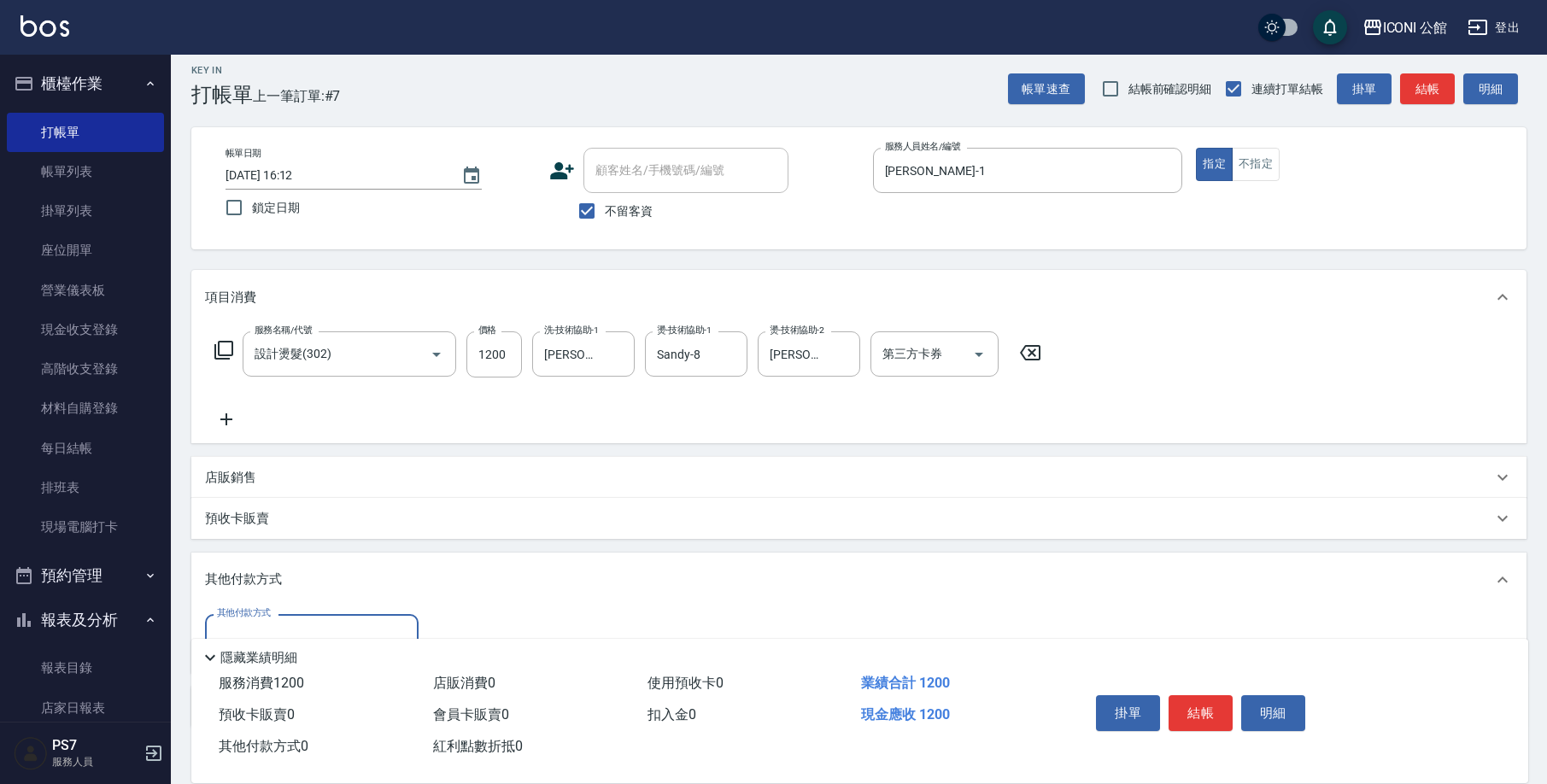
scroll to position [118, 0]
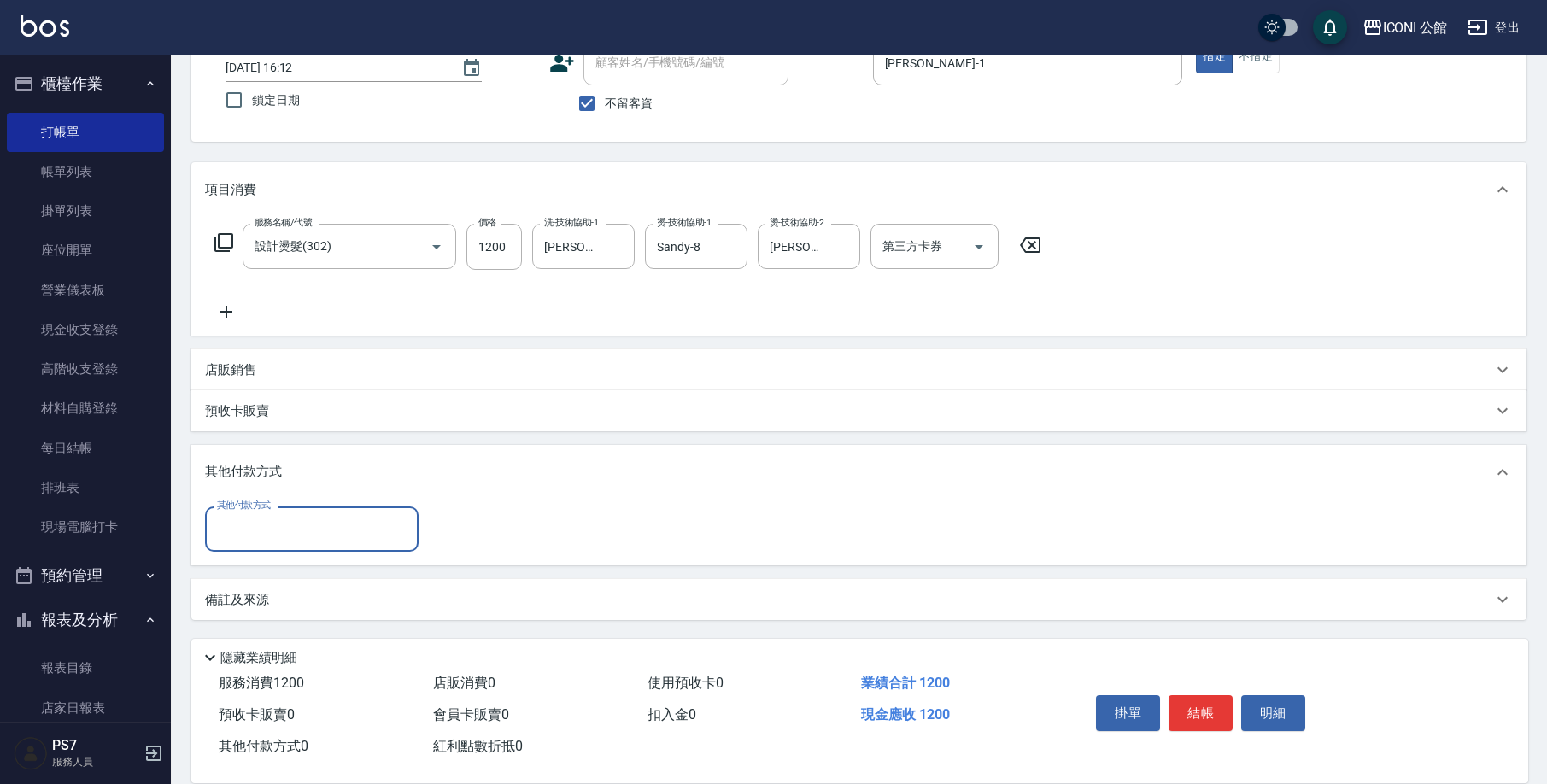
click at [280, 539] on input "其他付款方式" at bounding box center [312, 529] width 198 height 30
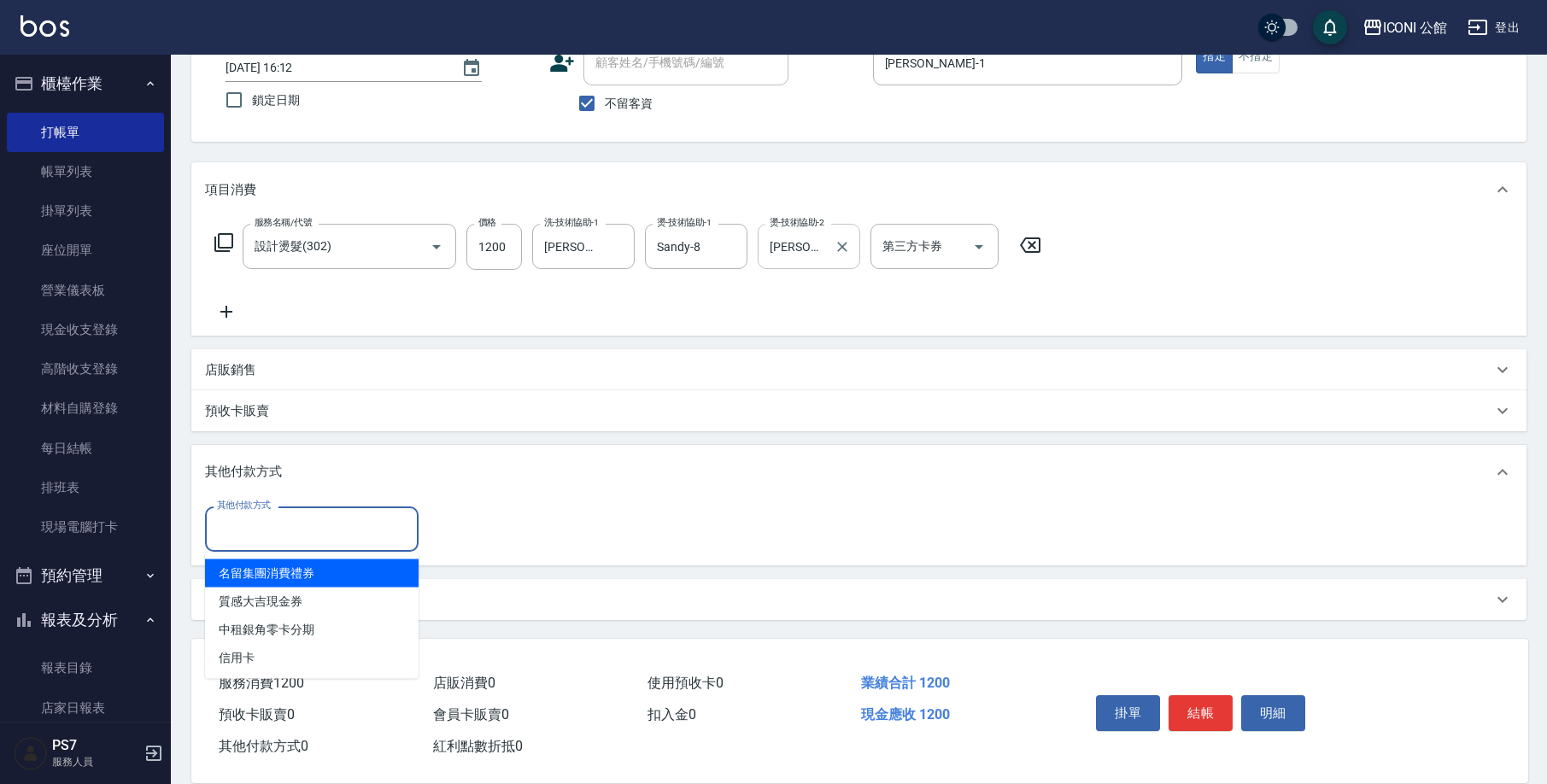
click at [829, 229] on div "[PERSON_NAME]-1 燙-技術協助-2" at bounding box center [809, 247] width 102 height 45
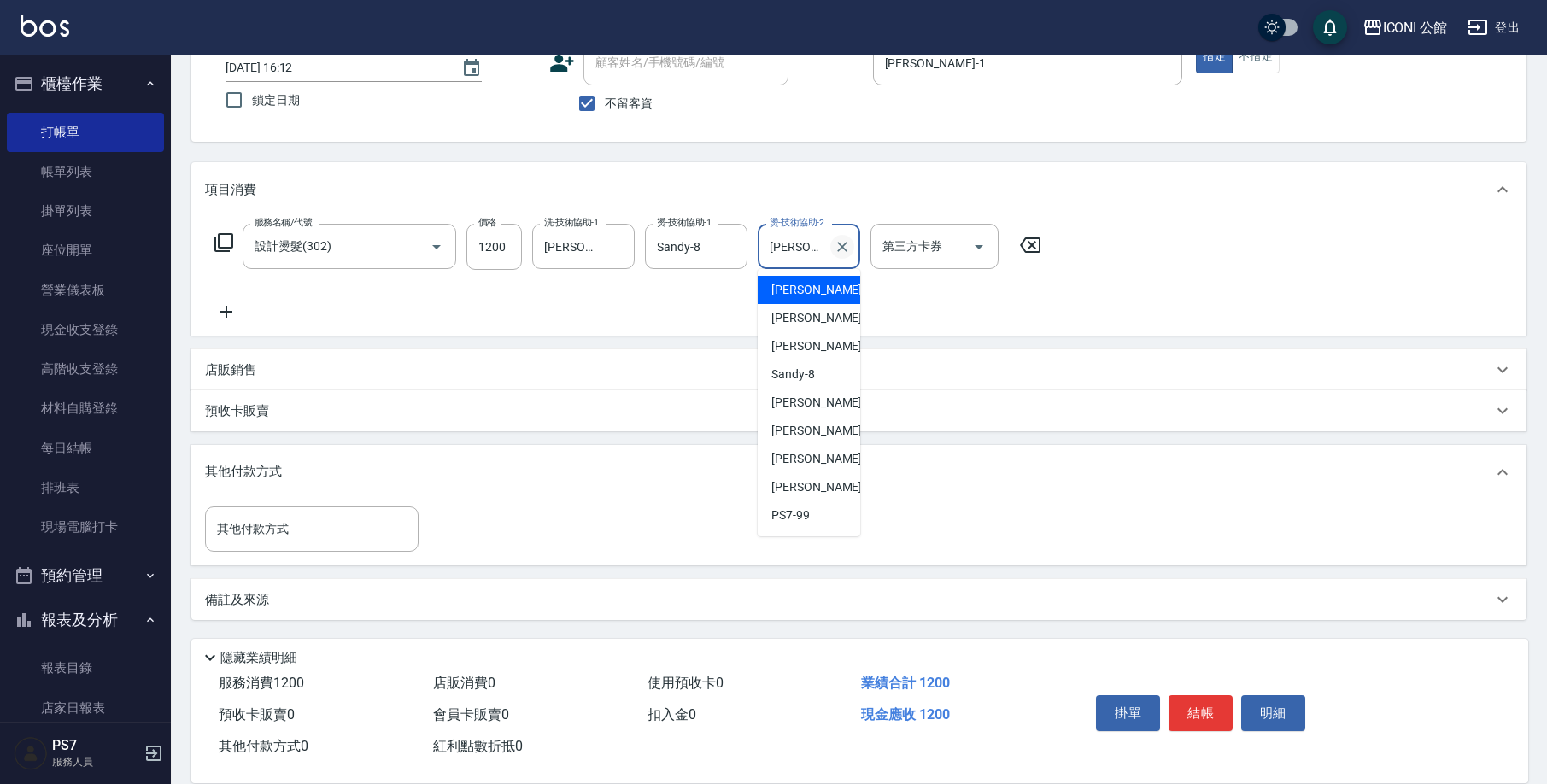
click at [841, 242] on icon "Clear" at bounding box center [843, 247] width 17 height 17
click at [334, 545] on div "其他付款方式" at bounding box center [312, 529] width 214 height 45
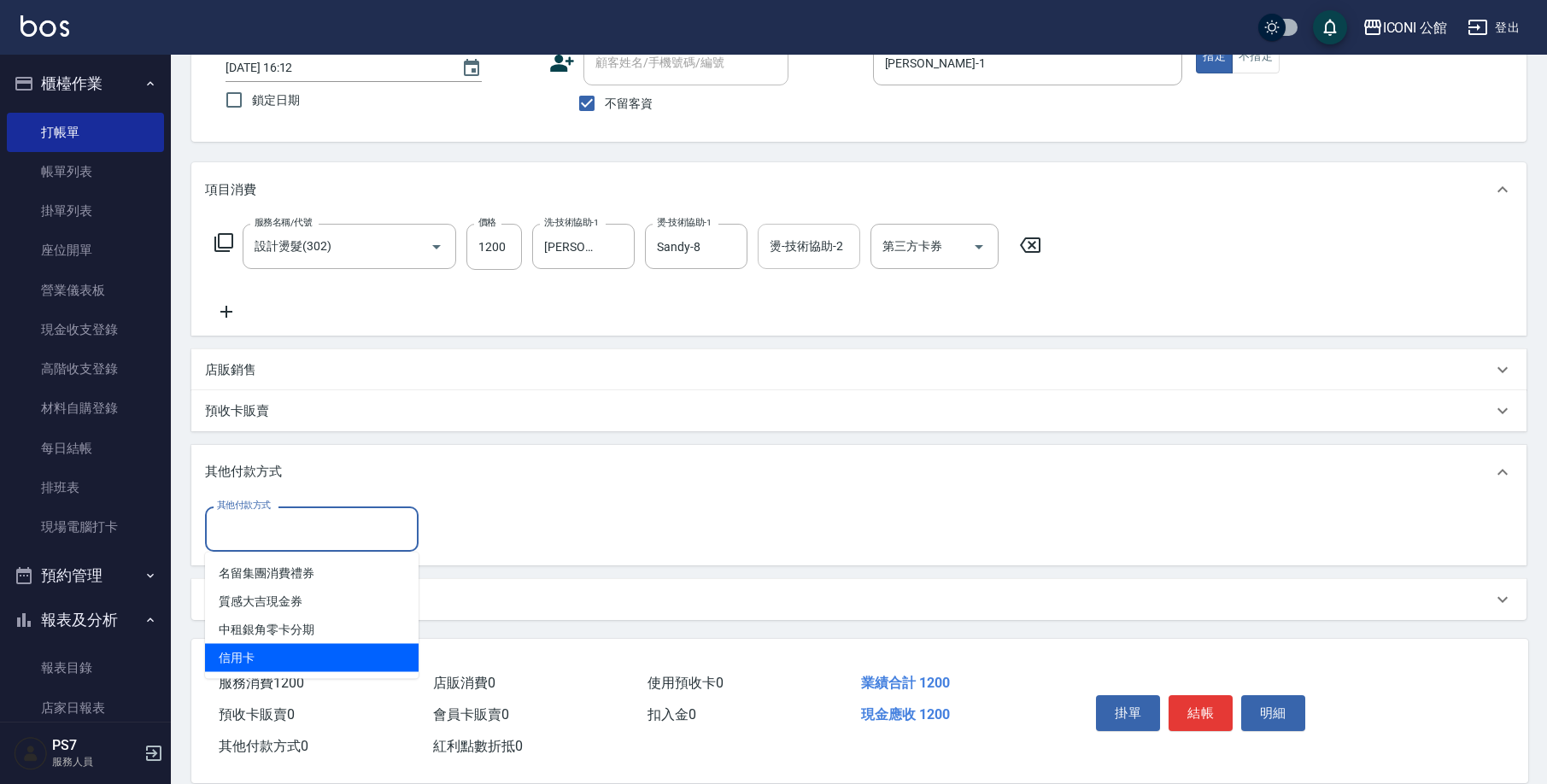
click at [238, 668] on span "信用卡" at bounding box center [312, 658] width 214 height 28
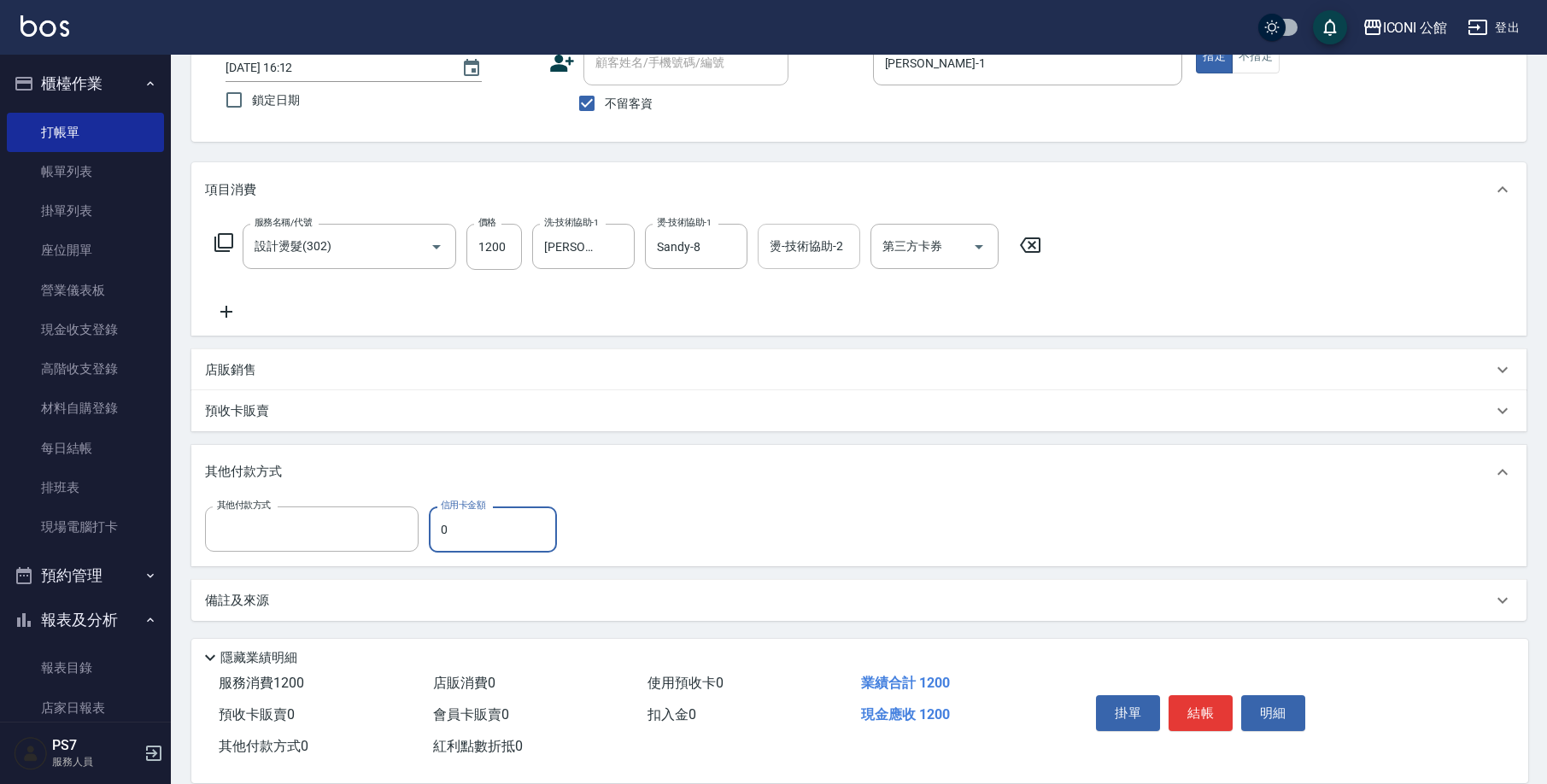
type input "信用卡"
click at [483, 522] on input "0" at bounding box center [493, 529] width 129 height 46
type input "1200"
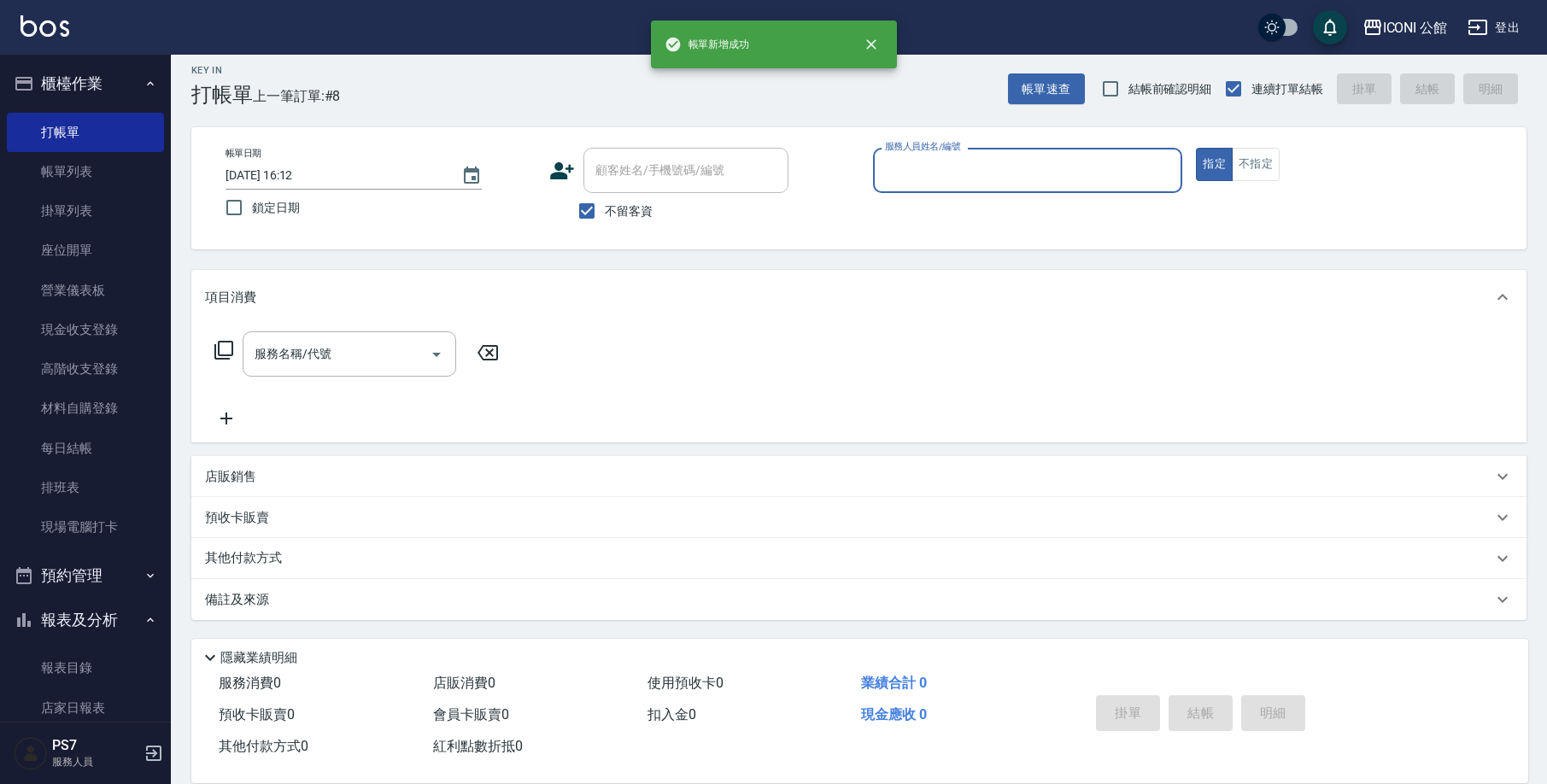
scroll to position [10, 0]
type input "[PERSON_NAME]-1"
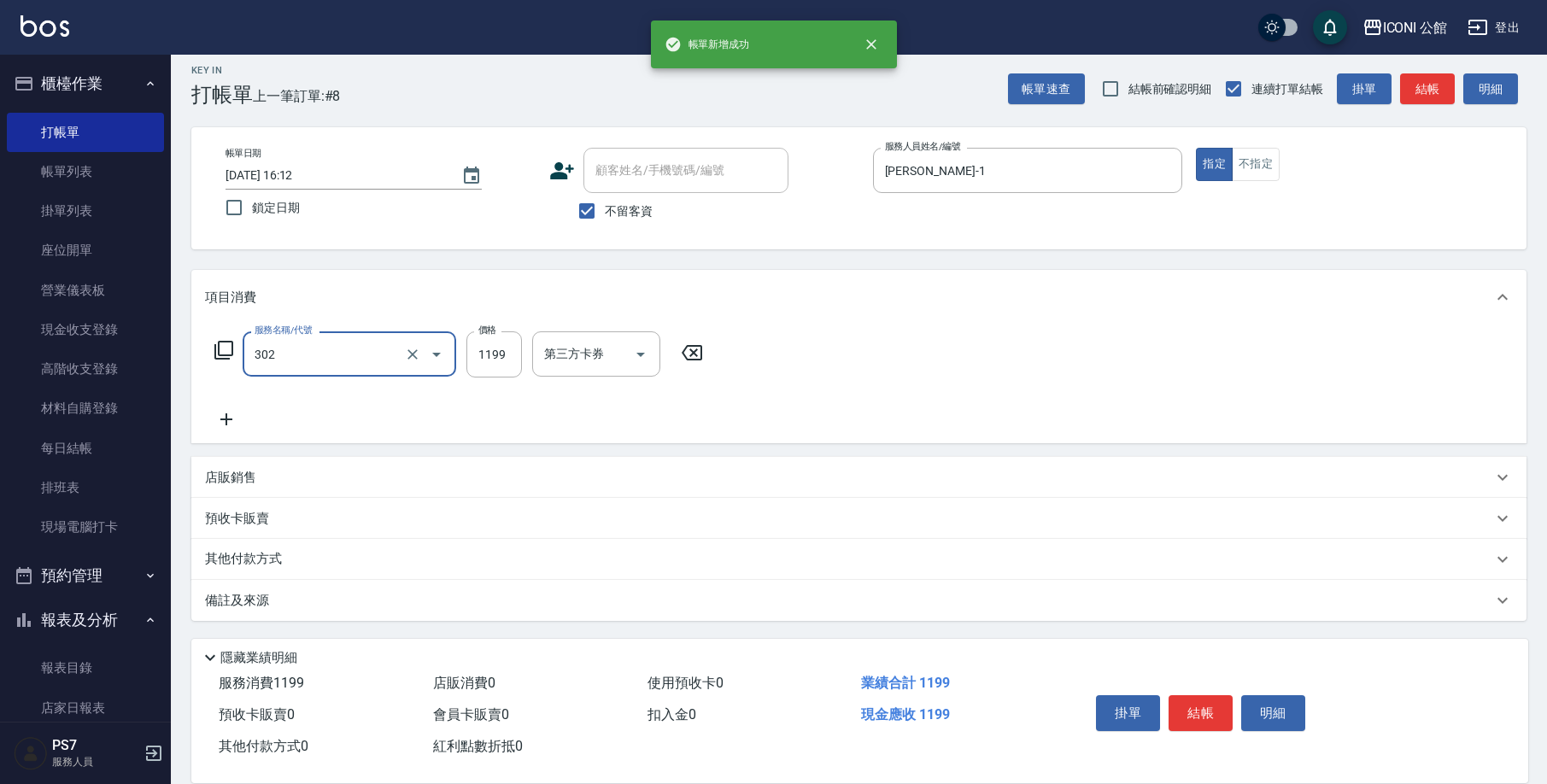
type input "設計燙髮(302)"
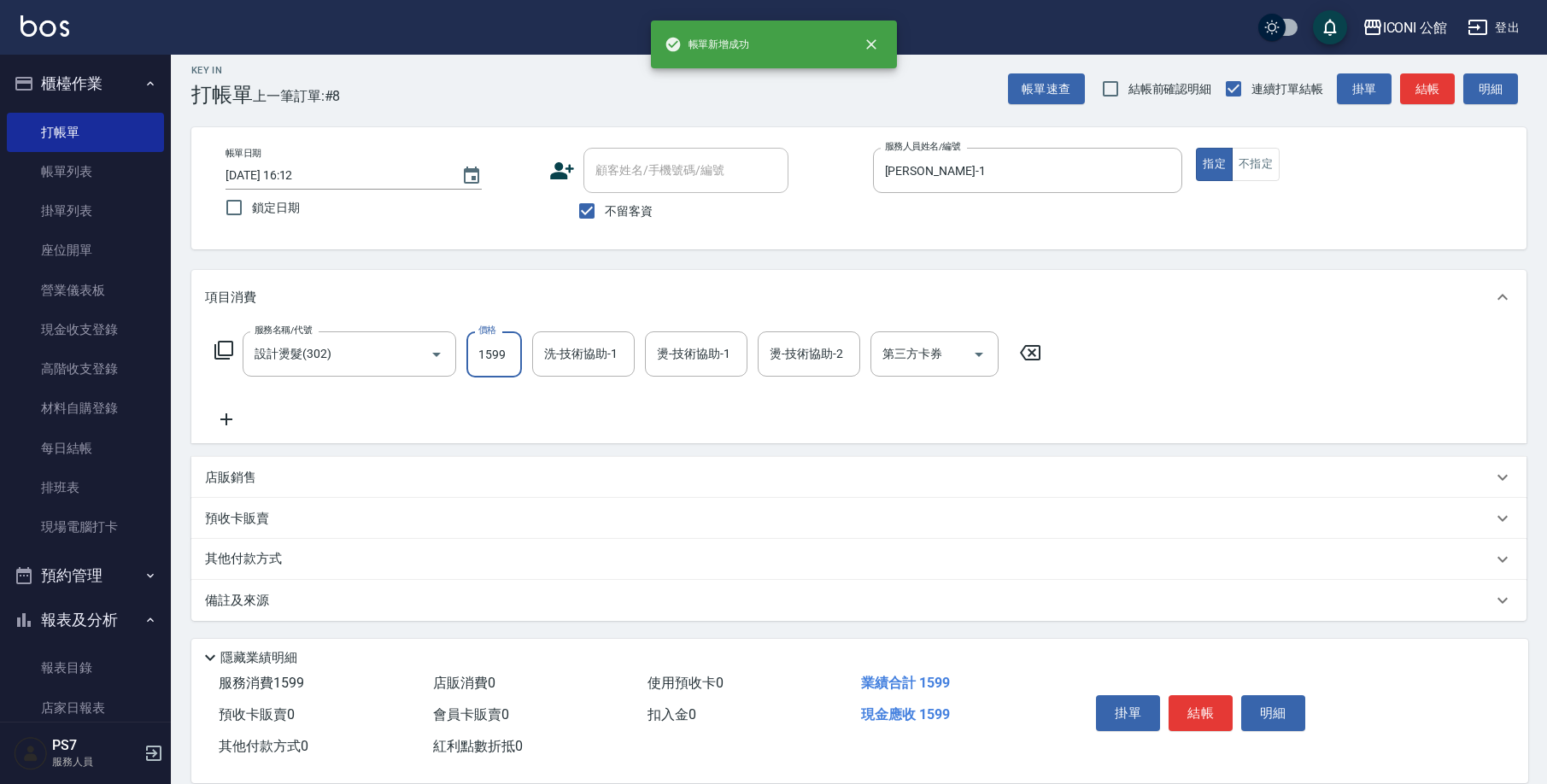
type input "1599"
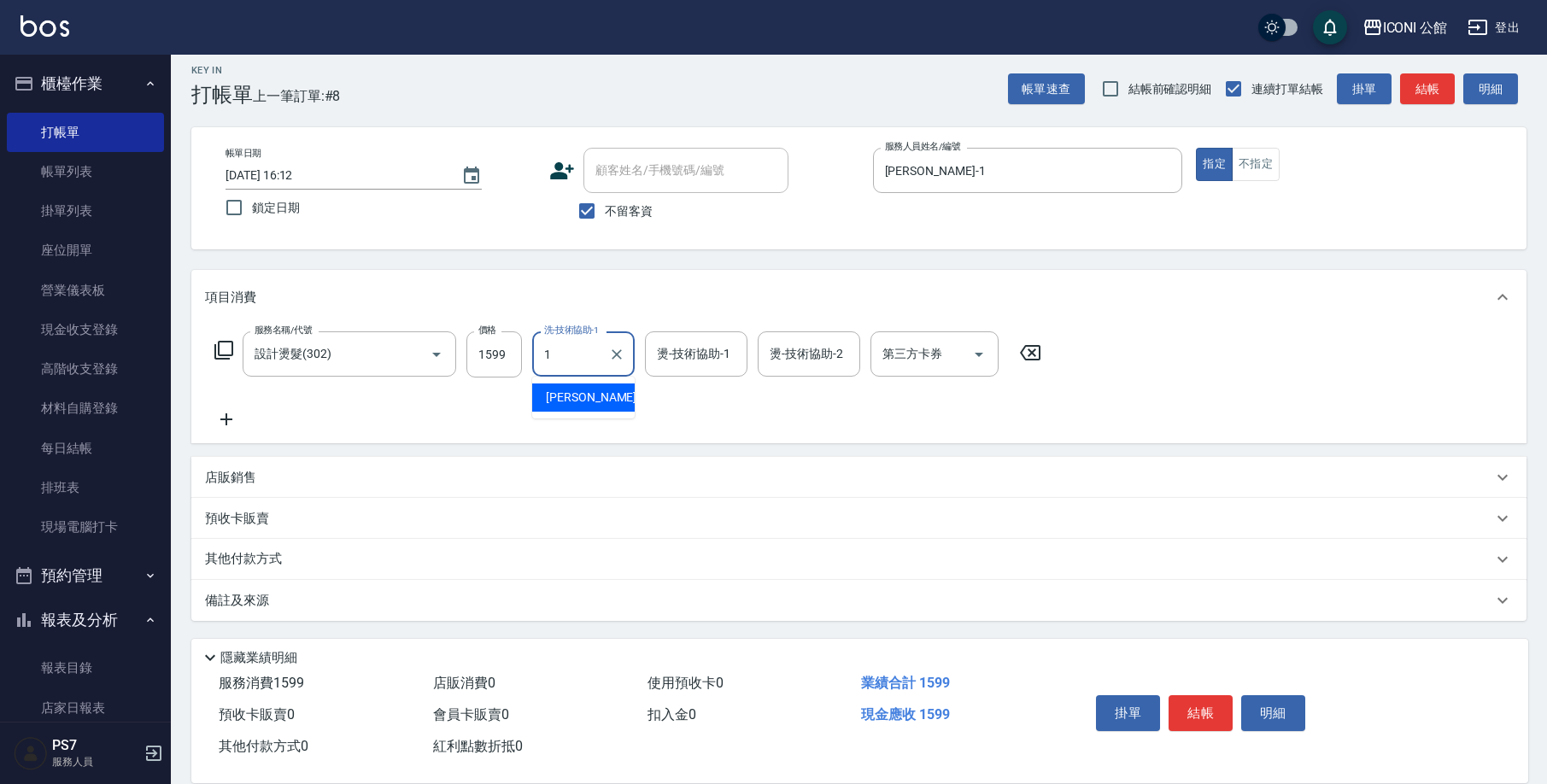
type input "[PERSON_NAME]-1"
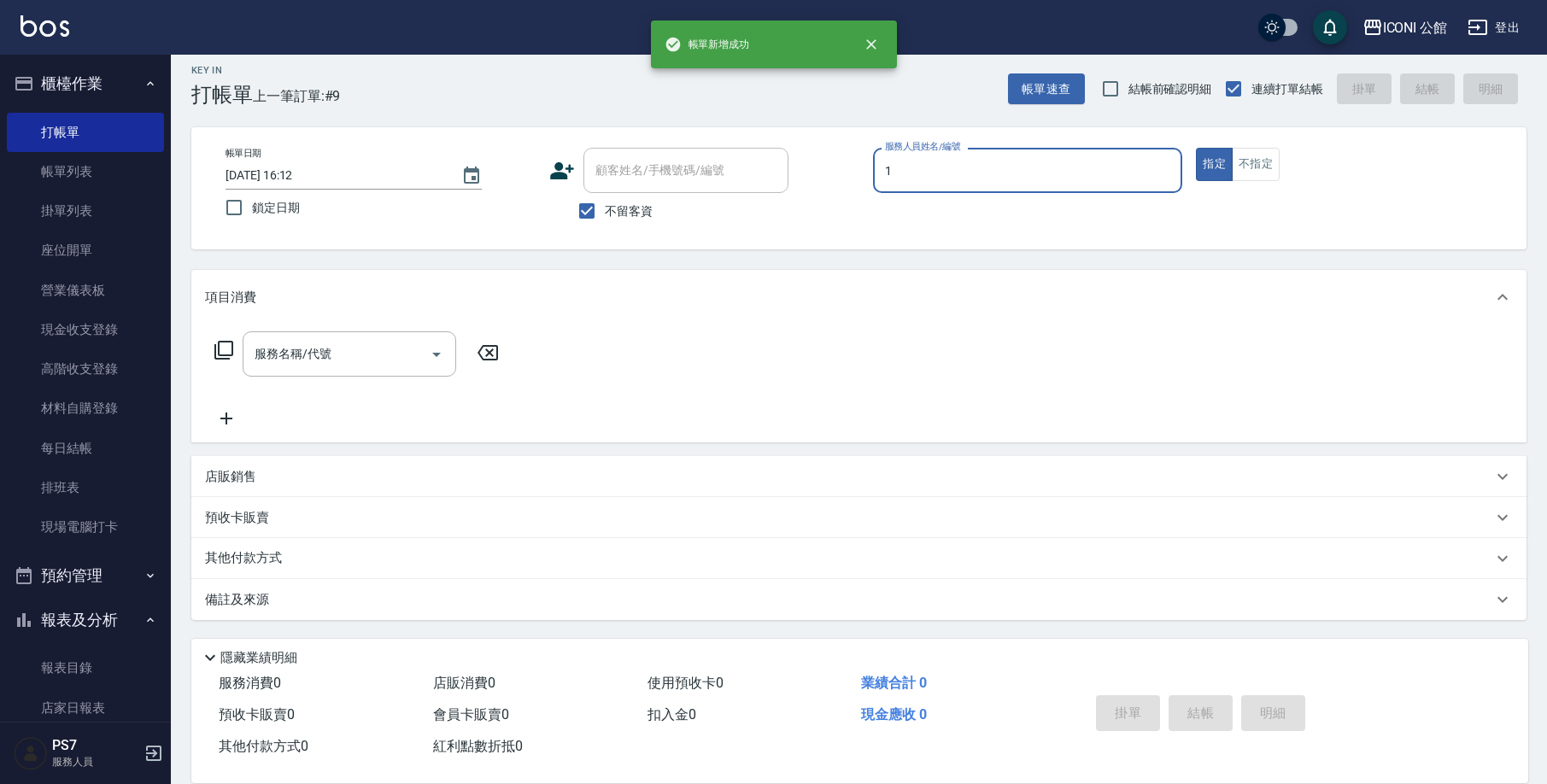
type input "[PERSON_NAME]-1"
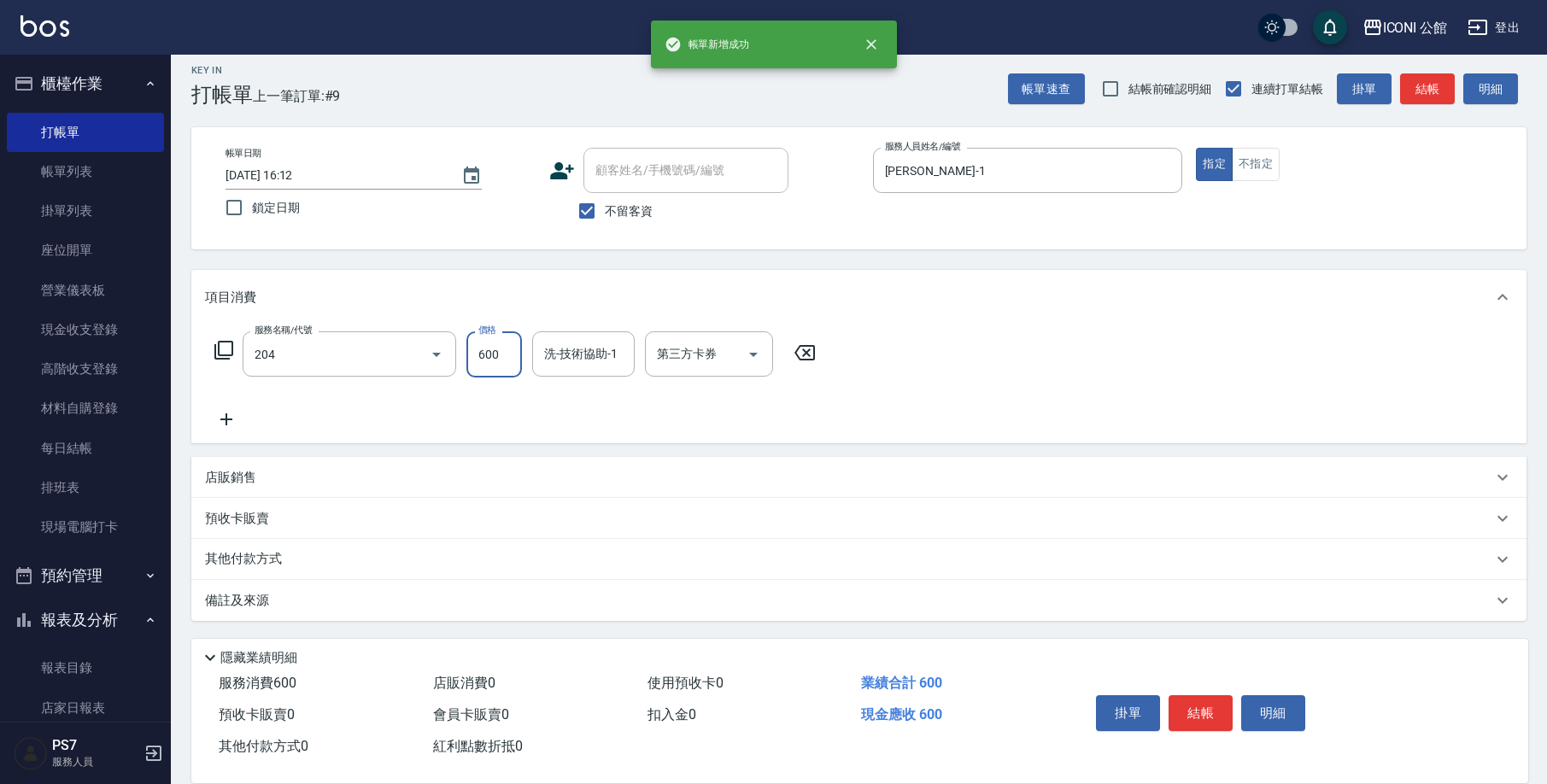
type input "指定洗+剪(204)"
type input "[PERSON_NAME]-1"
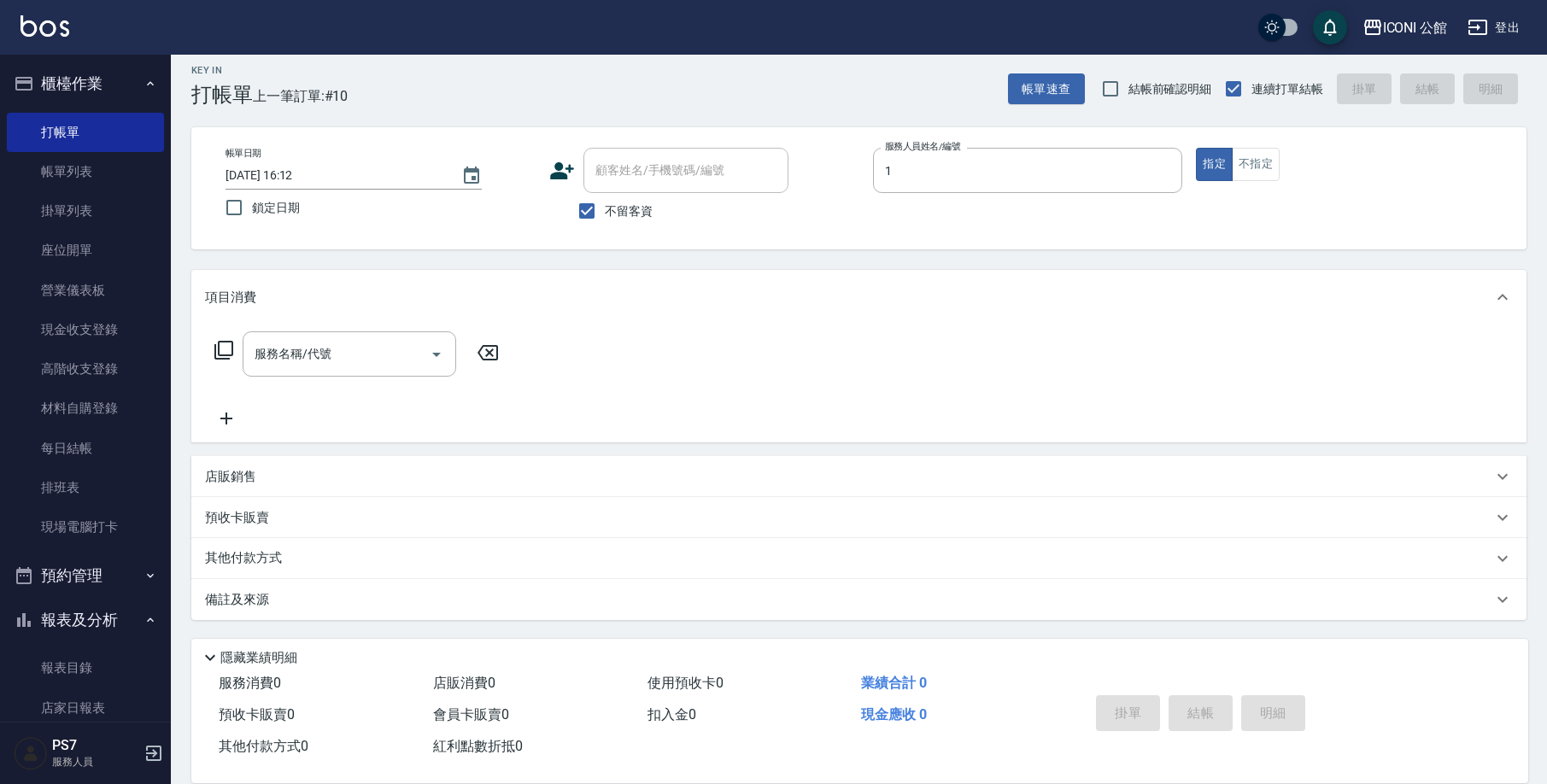
type input "[PERSON_NAME]-1"
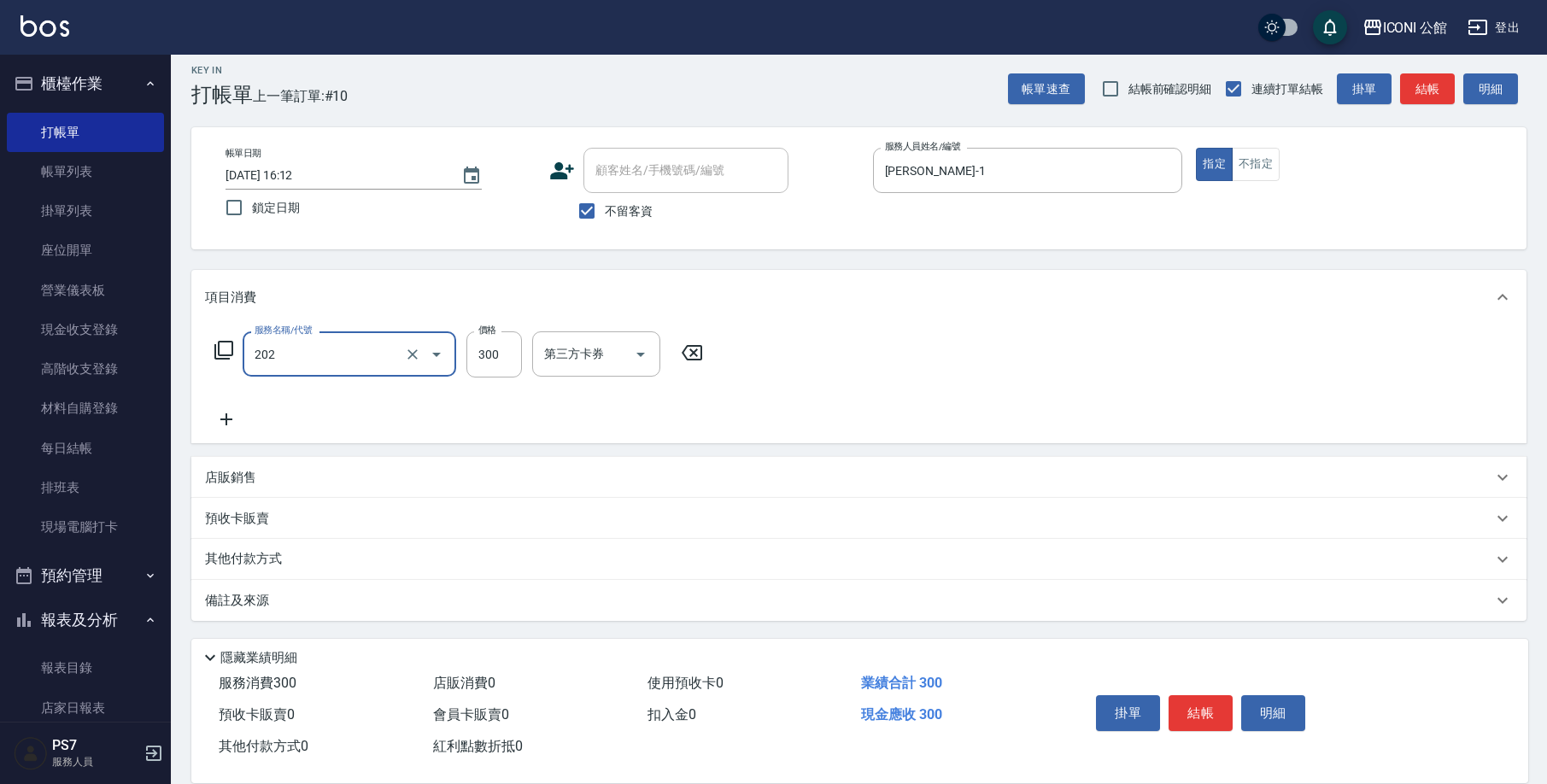
type input "單剪(202)"
type input "400"
click at [410, 548] on div "其他付款方式" at bounding box center [858, 559] width 1335 height 41
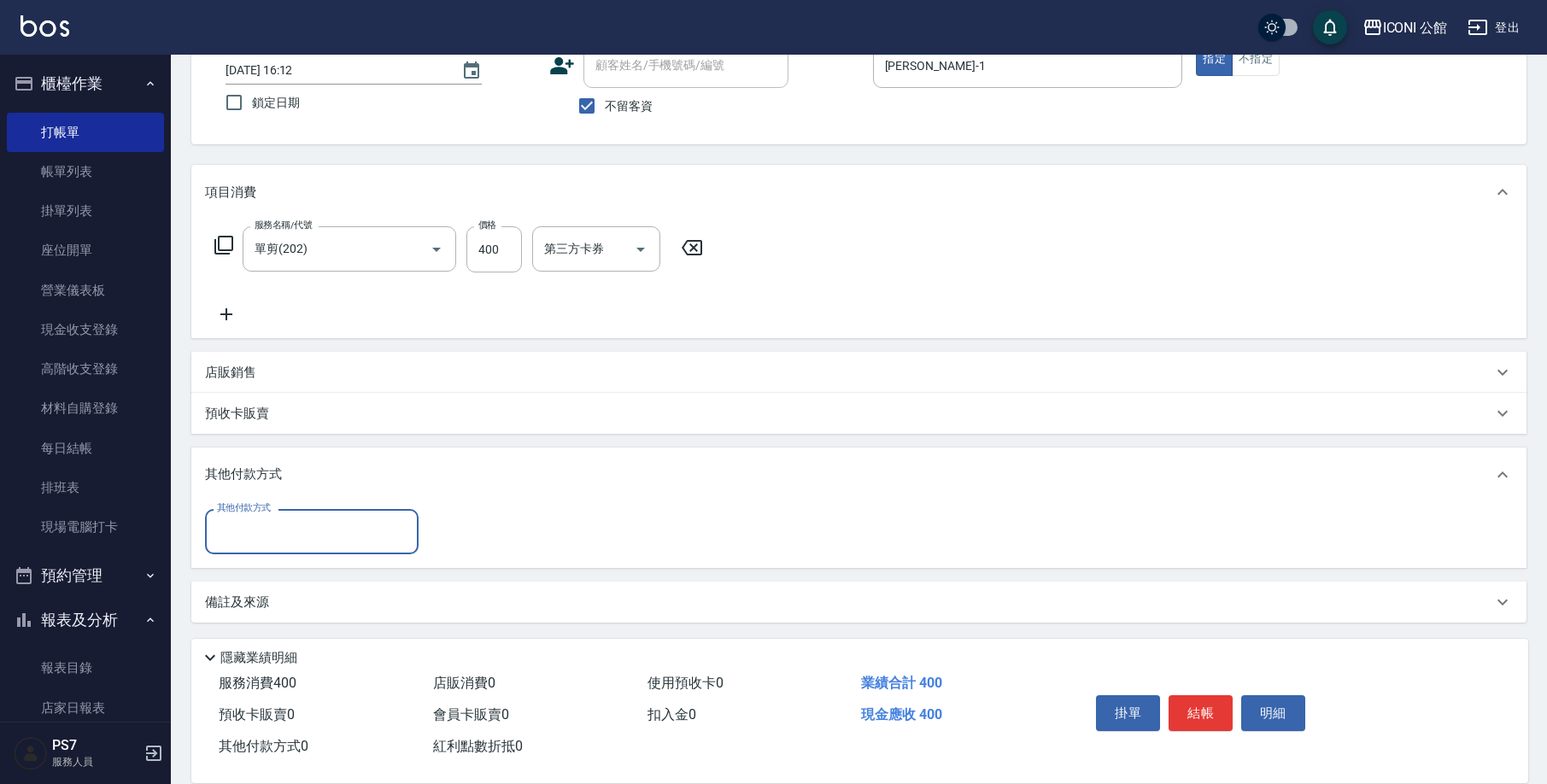
scroll to position [0, 0]
drag, startPoint x: 374, startPoint y: 562, endPoint x: 373, endPoint y: 538, distance: 24.0
click at [374, 562] on div "其他付款方式 其他付款方式" at bounding box center [858, 535] width 1335 height 66
click at [376, 533] on input "其他付款方式" at bounding box center [312, 531] width 198 height 30
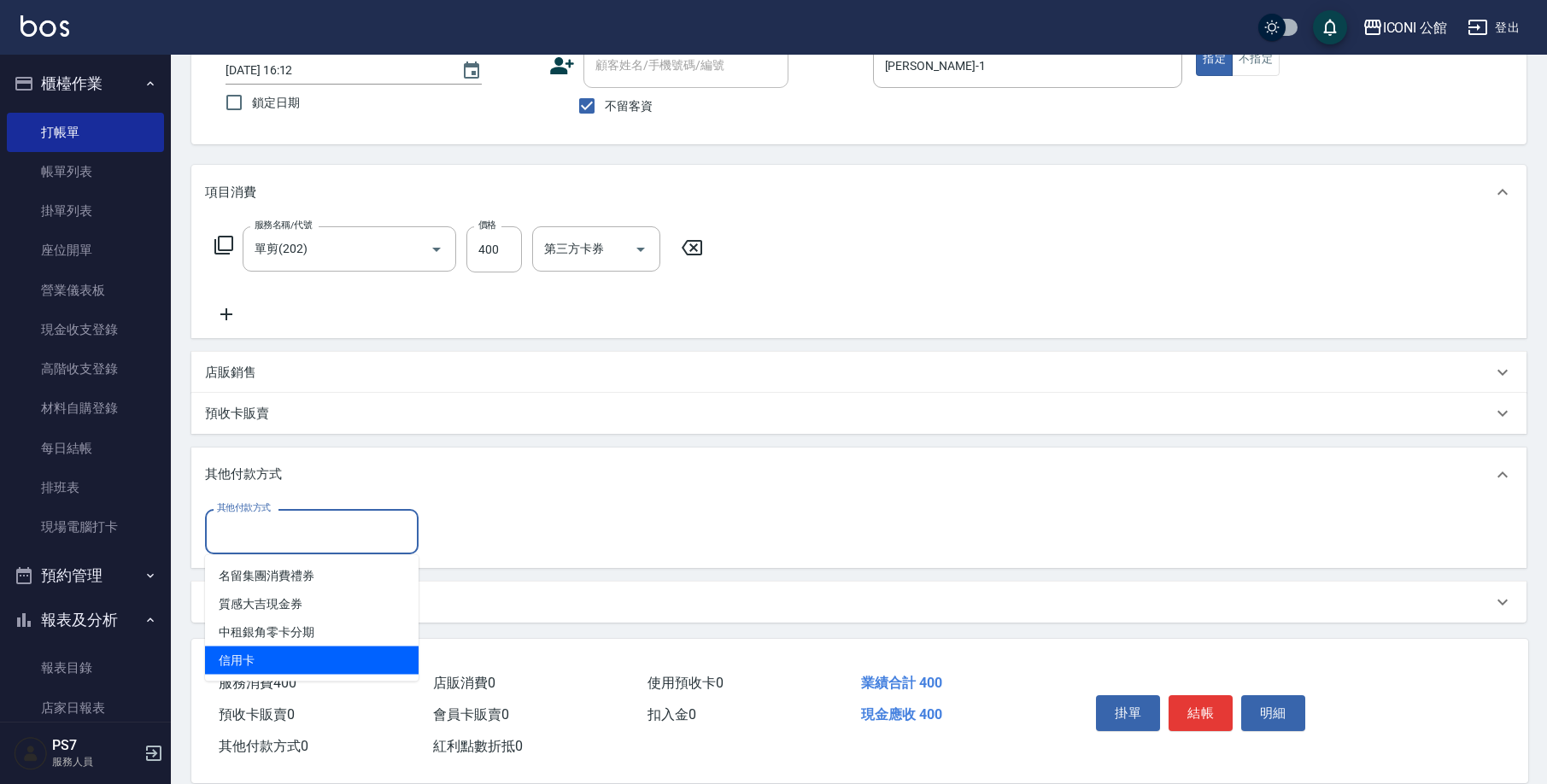
click at [330, 675] on ul "名留集團消費禮券 質感大吉現金券 中租銀角零卡分期 信用卡" at bounding box center [312, 618] width 214 height 127
click at [332, 669] on span "信用卡" at bounding box center [312, 661] width 214 height 28
type input "信用卡"
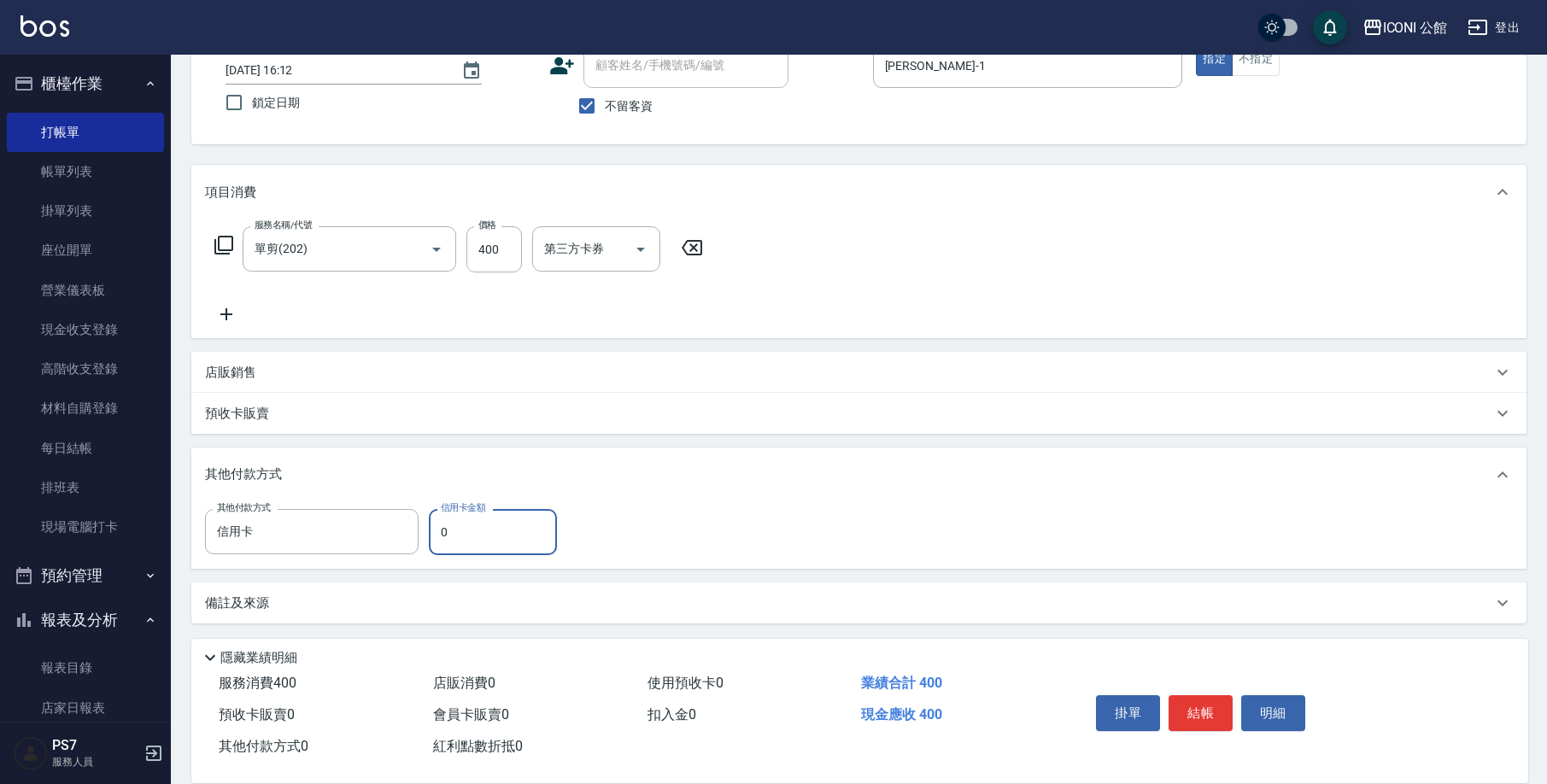
click at [478, 520] on input "0" at bounding box center [493, 531] width 129 height 46
type input "400"
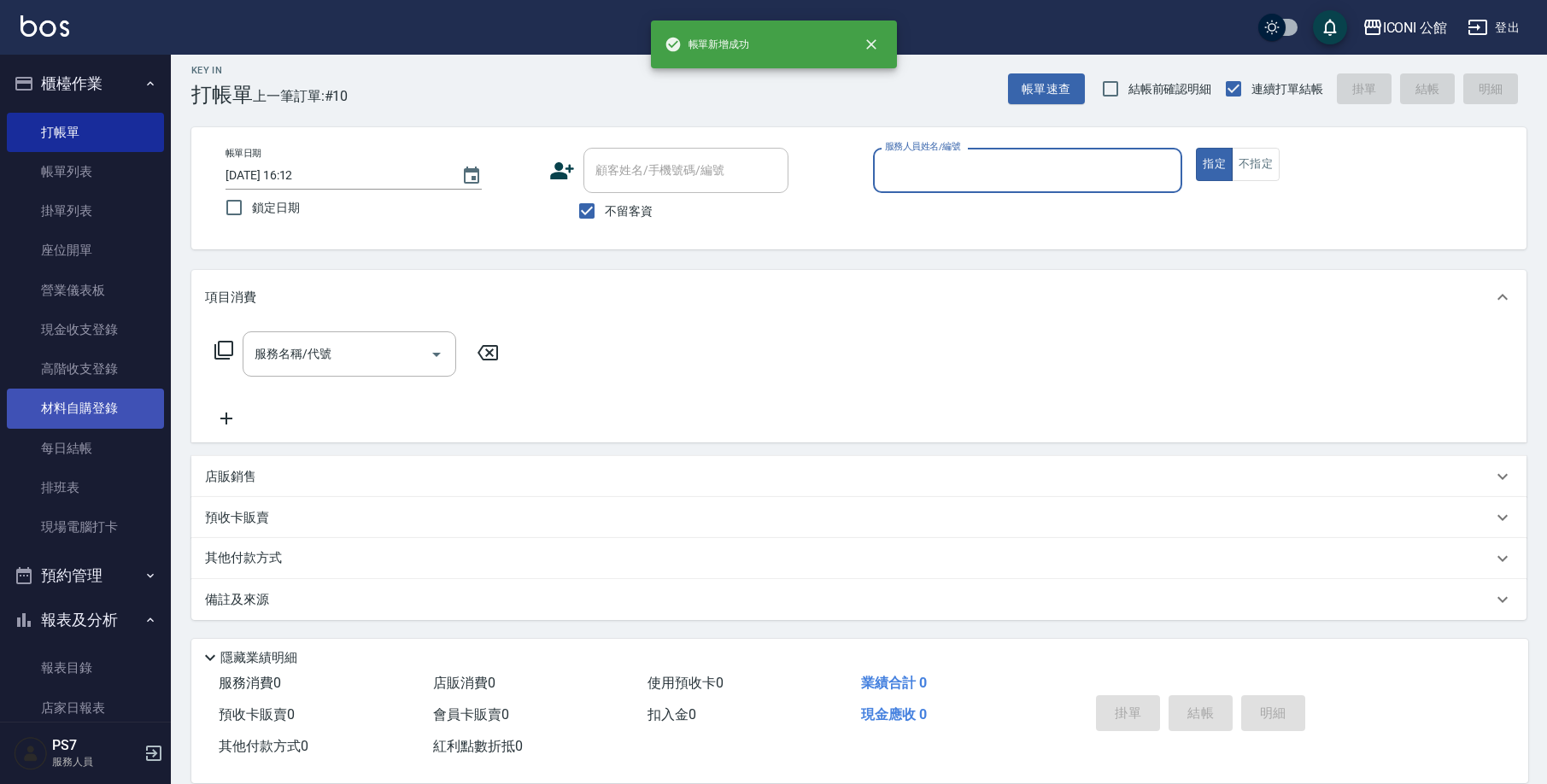
scroll to position [10, 0]
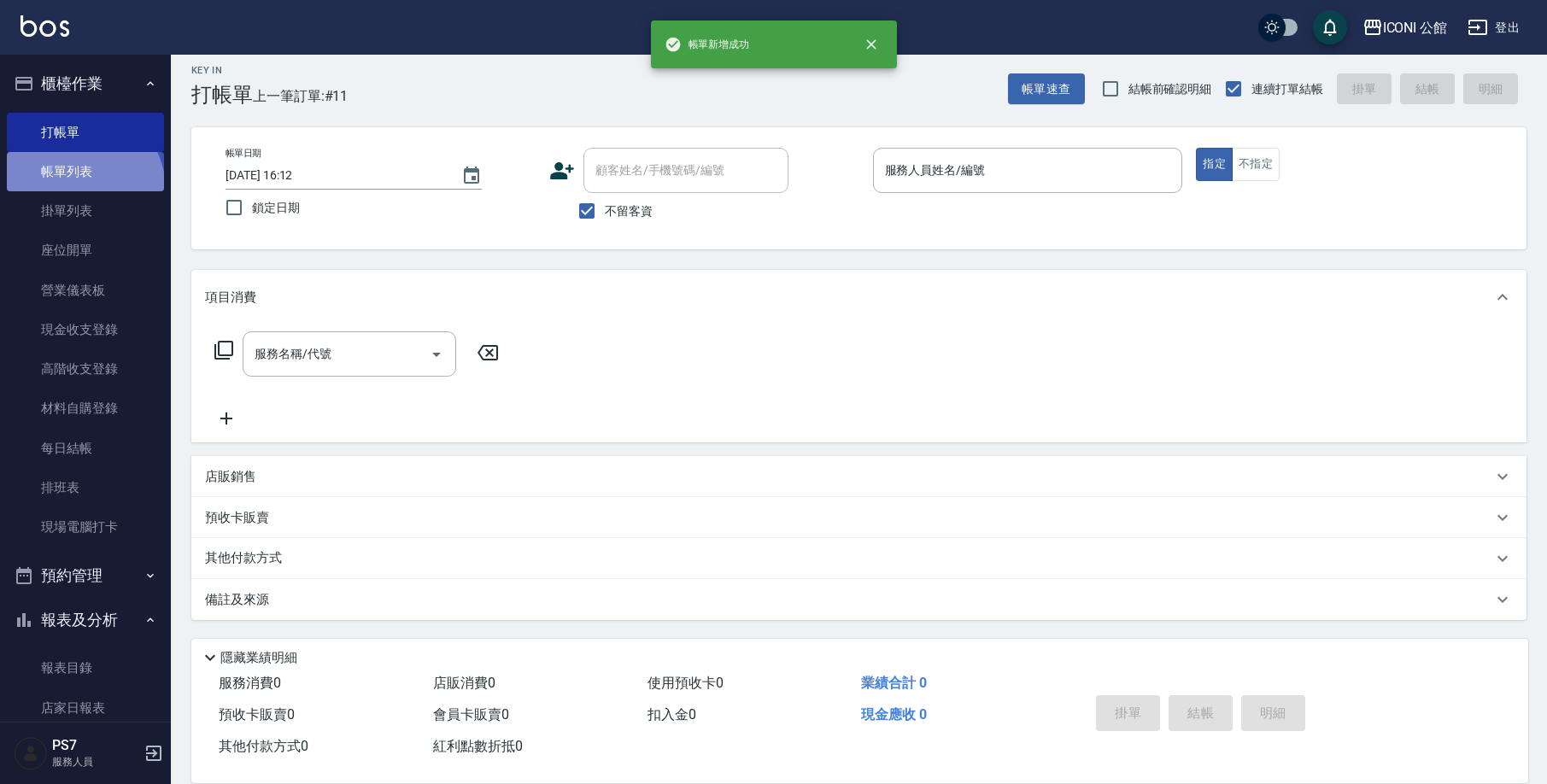
click at [78, 188] on link "帳單列表" at bounding box center [85, 171] width 157 height 39
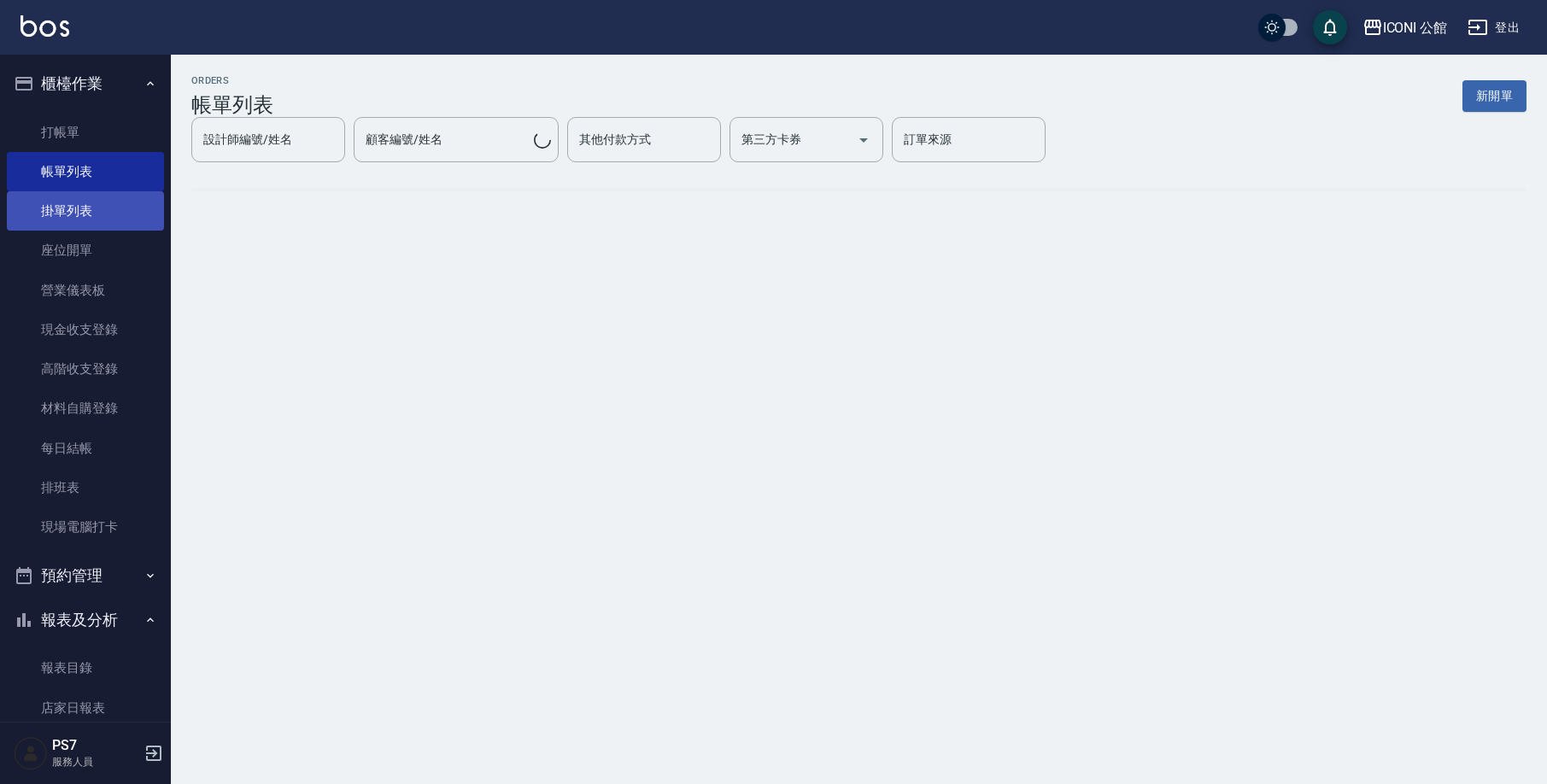
click at [80, 186] on link "帳單列表" at bounding box center [85, 171] width 157 height 39
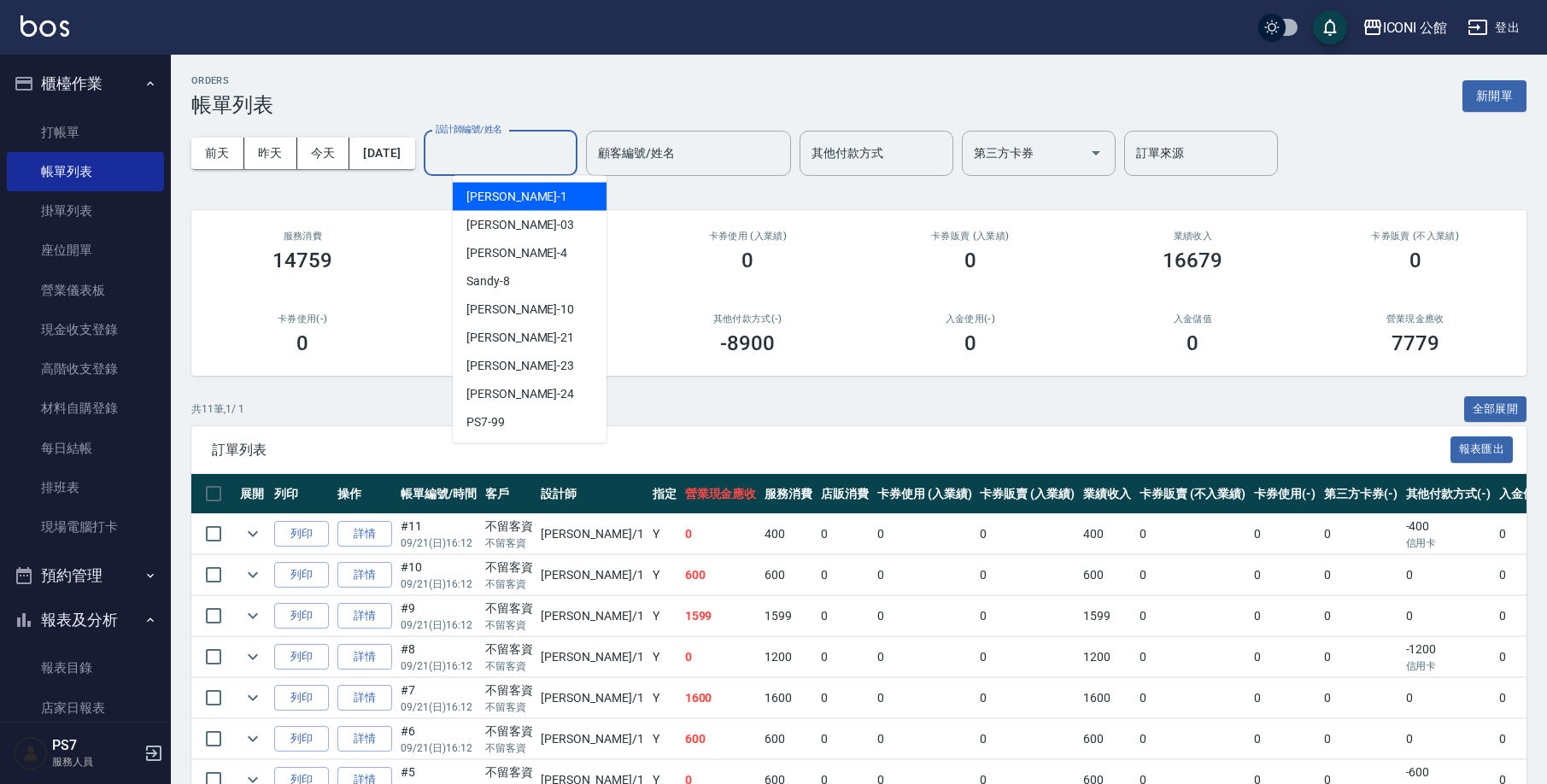
click at [561, 167] on input "設計師編號/姓名" at bounding box center [500, 153] width 138 height 30
type input "[PERSON_NAME]-1"
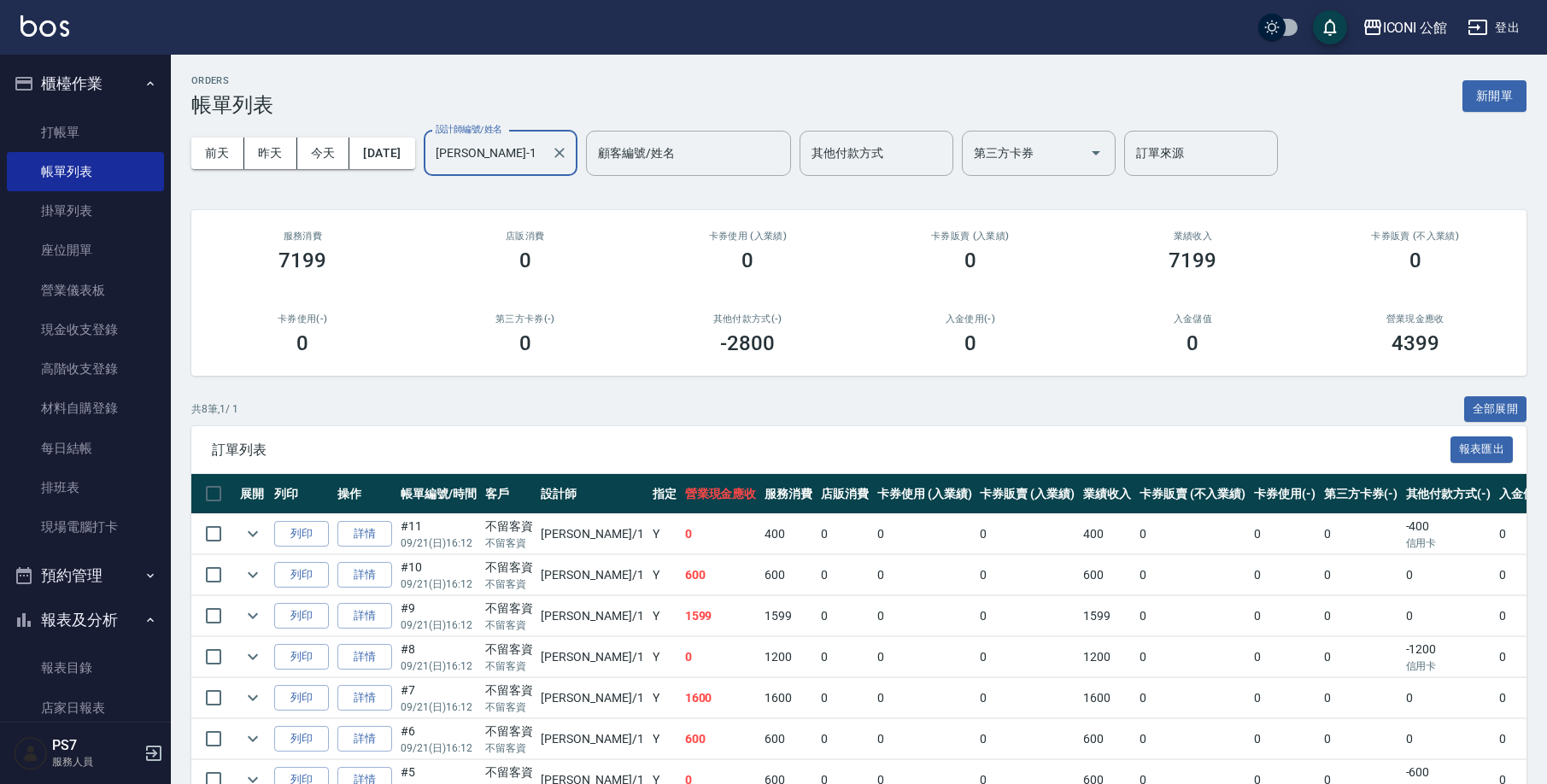
scroll to position [135, 0]
